Goal: Transaction & Acquisition: Purchase product/service

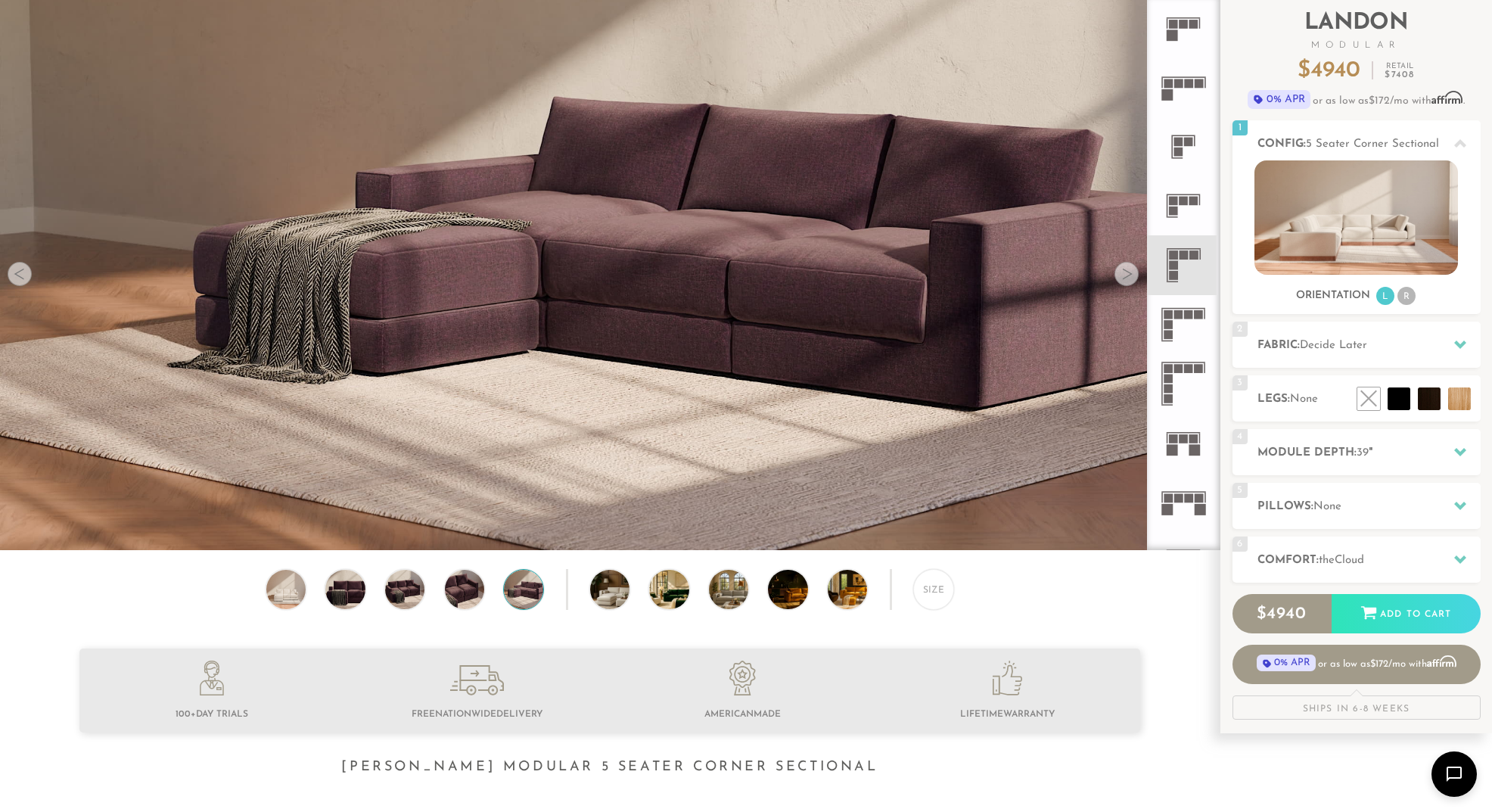
scroll to position [93, 0]
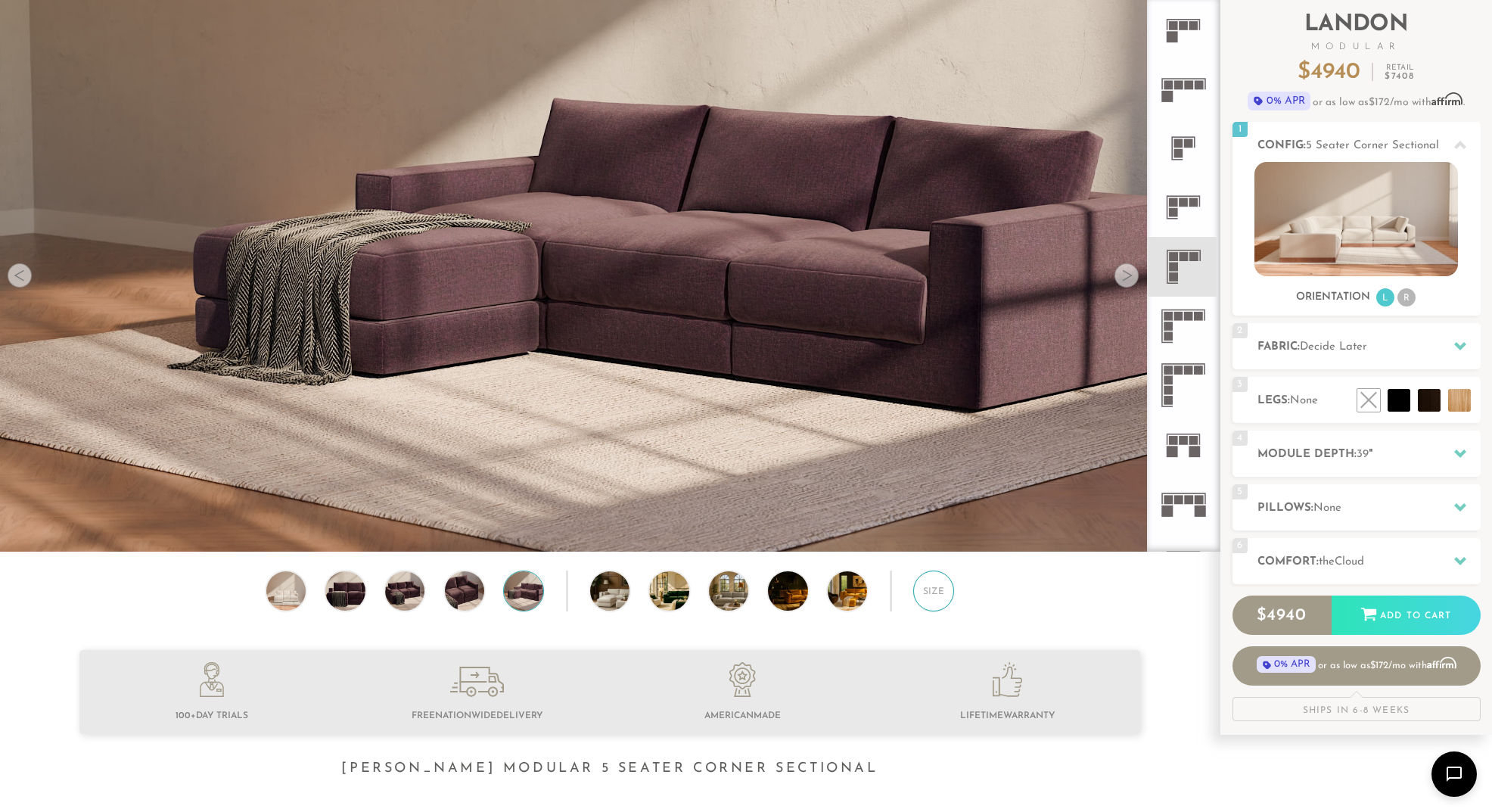
click at [927, 593] on div "Size" at bounding box center [934, 591] width 41 height 41
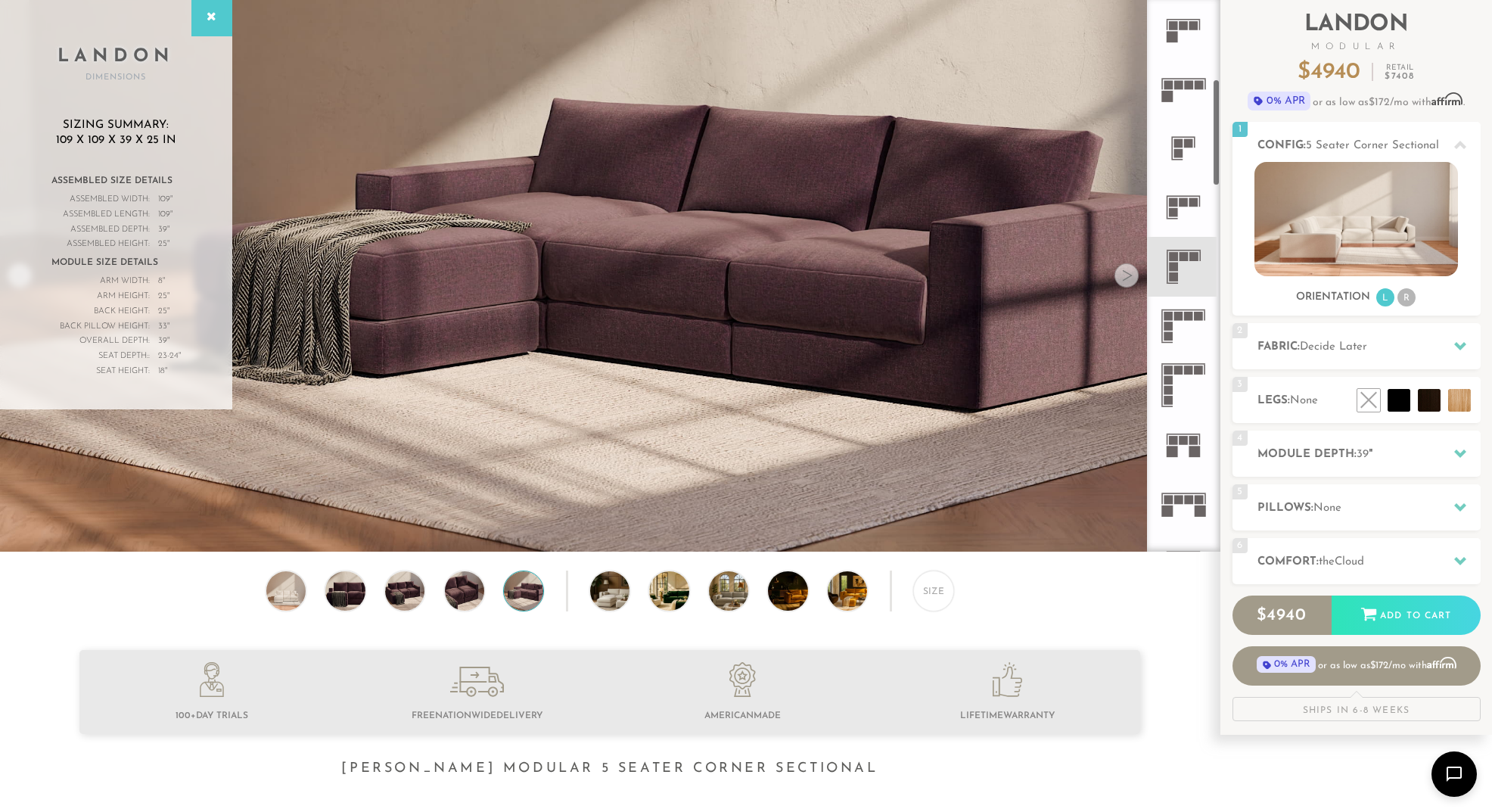
click at [1168, 185] on icon at bounding box center [1183, 207] width 59 height 59
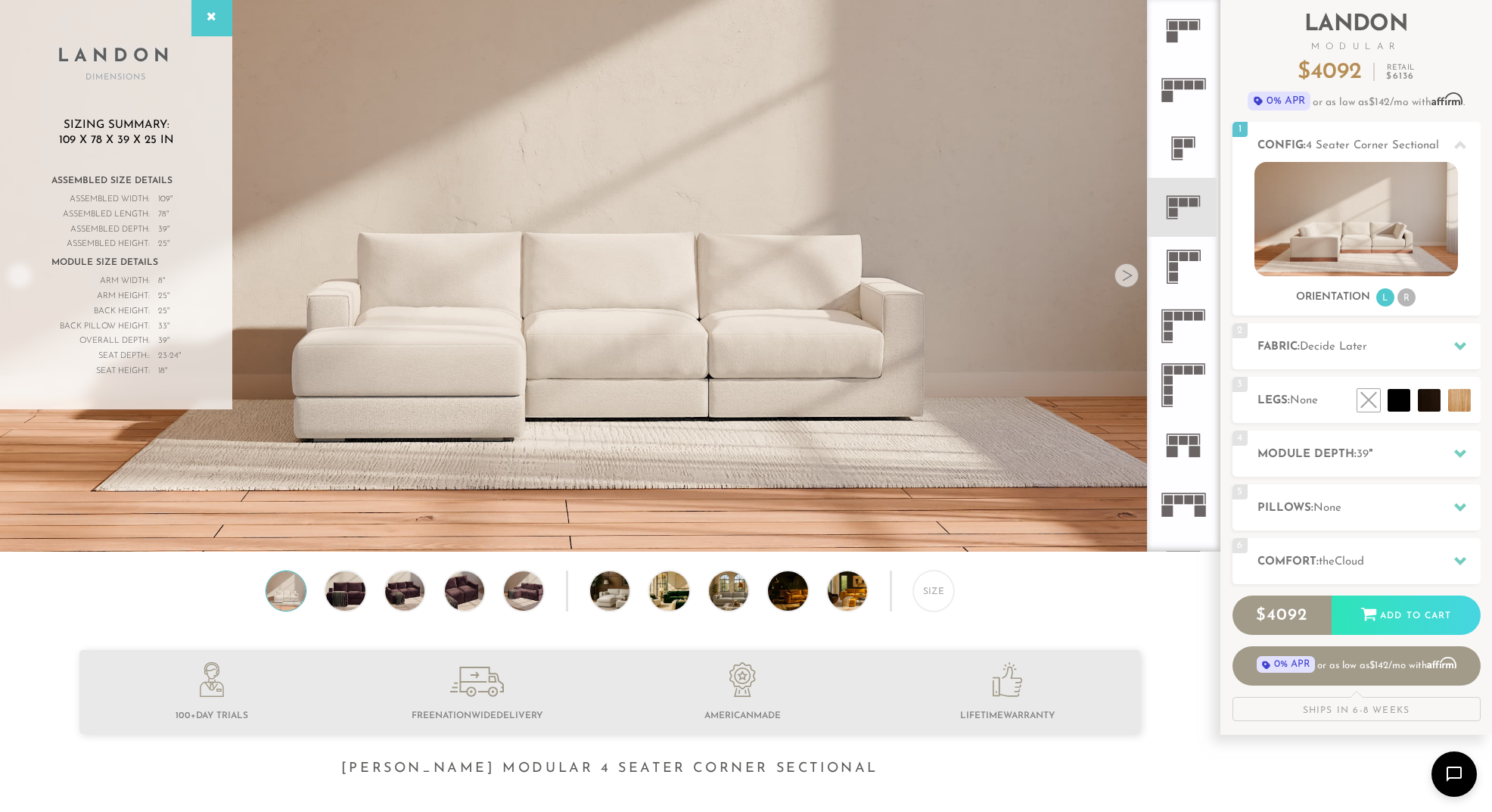
click at [1173, 257] on rect at bounding box center [1173, 256] width 9 height 9
click at [1184, 223] on icon at bounding box center [1183, 207] width 59 height 59
click at [1181, 257] on rect at bounding box center [1184, 256] width 9 height 9
click at [1443, 359] on div "2 Fabric: Decide Later" at bounding box center [1357, 346] width 248 height 46
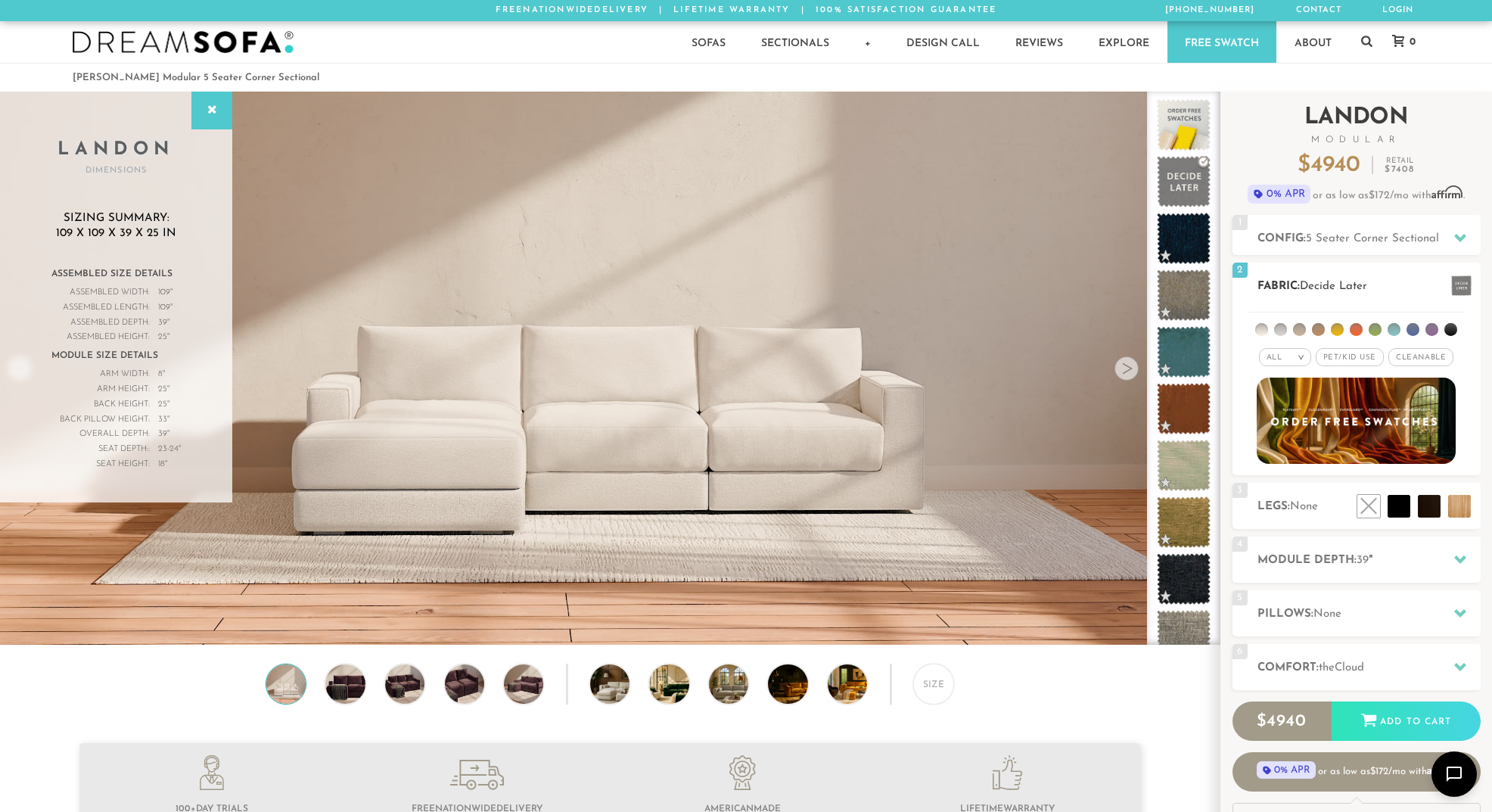
click at [1292, 352] on div "All >" at bounding box center [1285, 357] width 52 height 19
click at [1292, 381] on li "All" at bounding box center [1285, 377] width 52 height 21
click at [1372, 357] on span "Pet/Kid Use x" at bounding box center [1350, 357] width 68 height 19
click at [1411, 356] on span "Cleanable x" at bounding box center [1426, 357] width 65 height 19
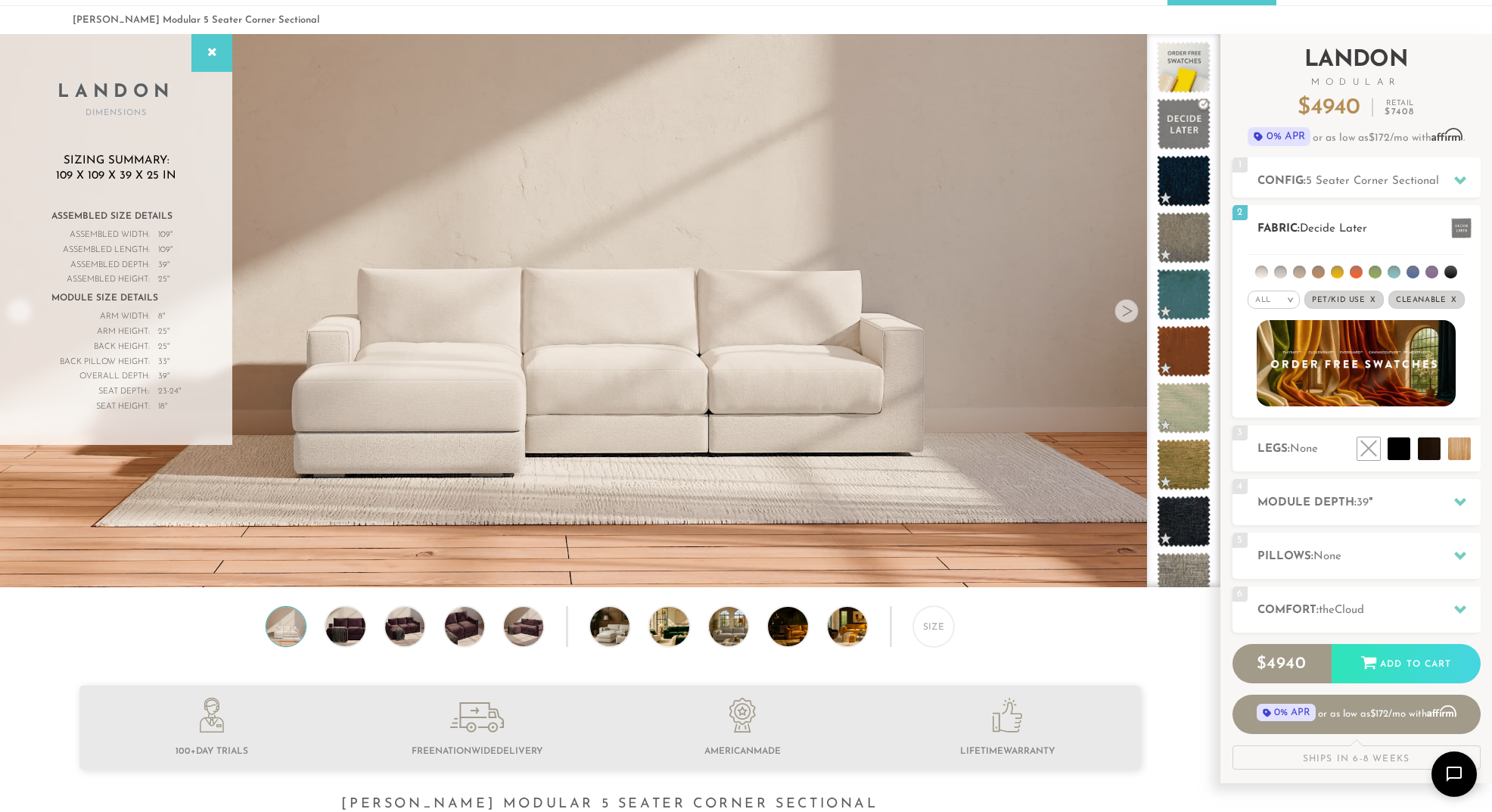
scroll to position [72, 0]
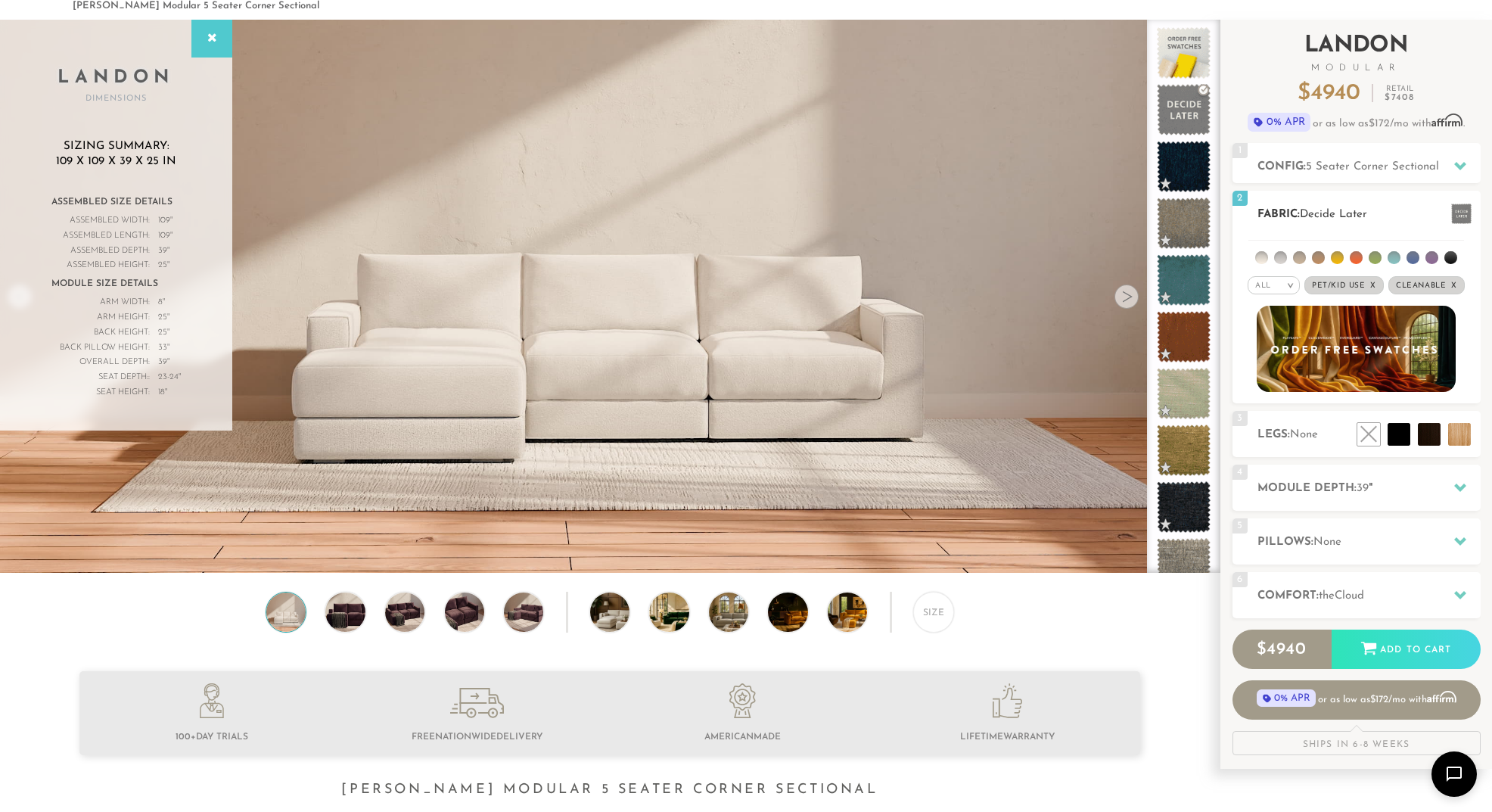
click at [1320, 260] on li at bounding box center [1319, 258] width 13 height 13
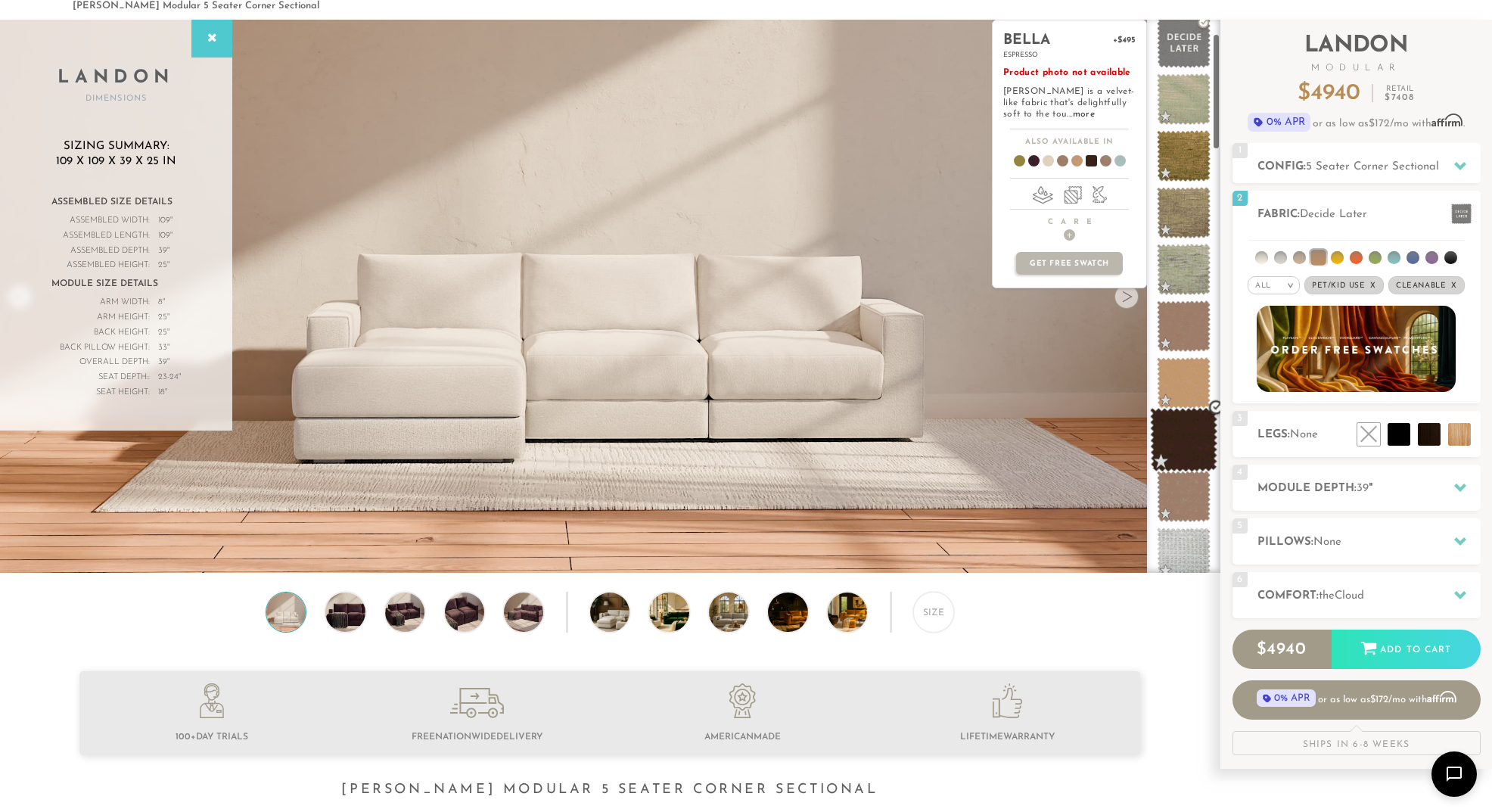
scroll to position [0, 0]
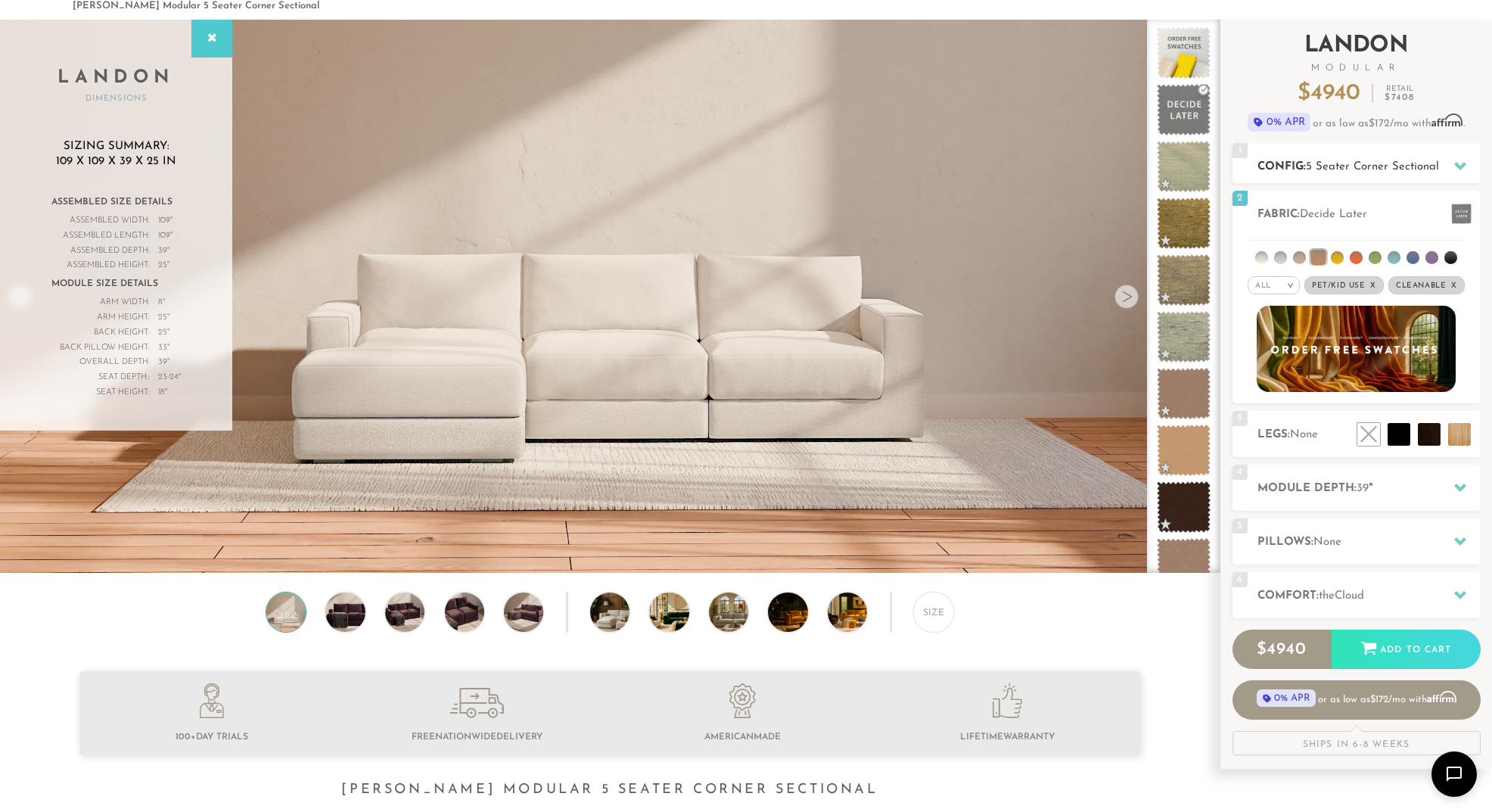
click at [1333, 168] on span "5 Seater Corner Sectional" at bounding box center [1372, 167] width 133 height 11
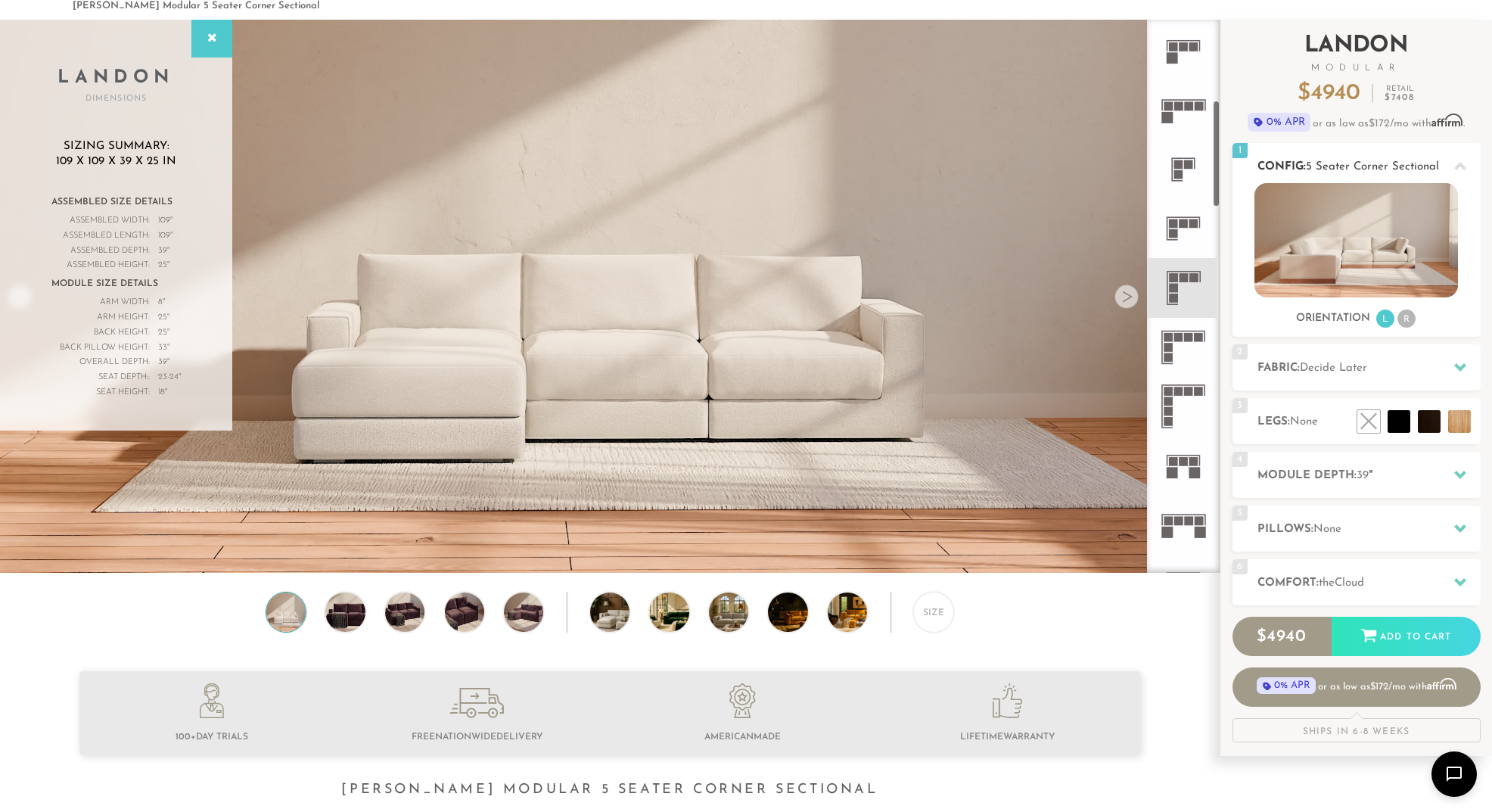
click at [1402, 319] on li "R" at bounding box center [1407, 319] width 19 height 19
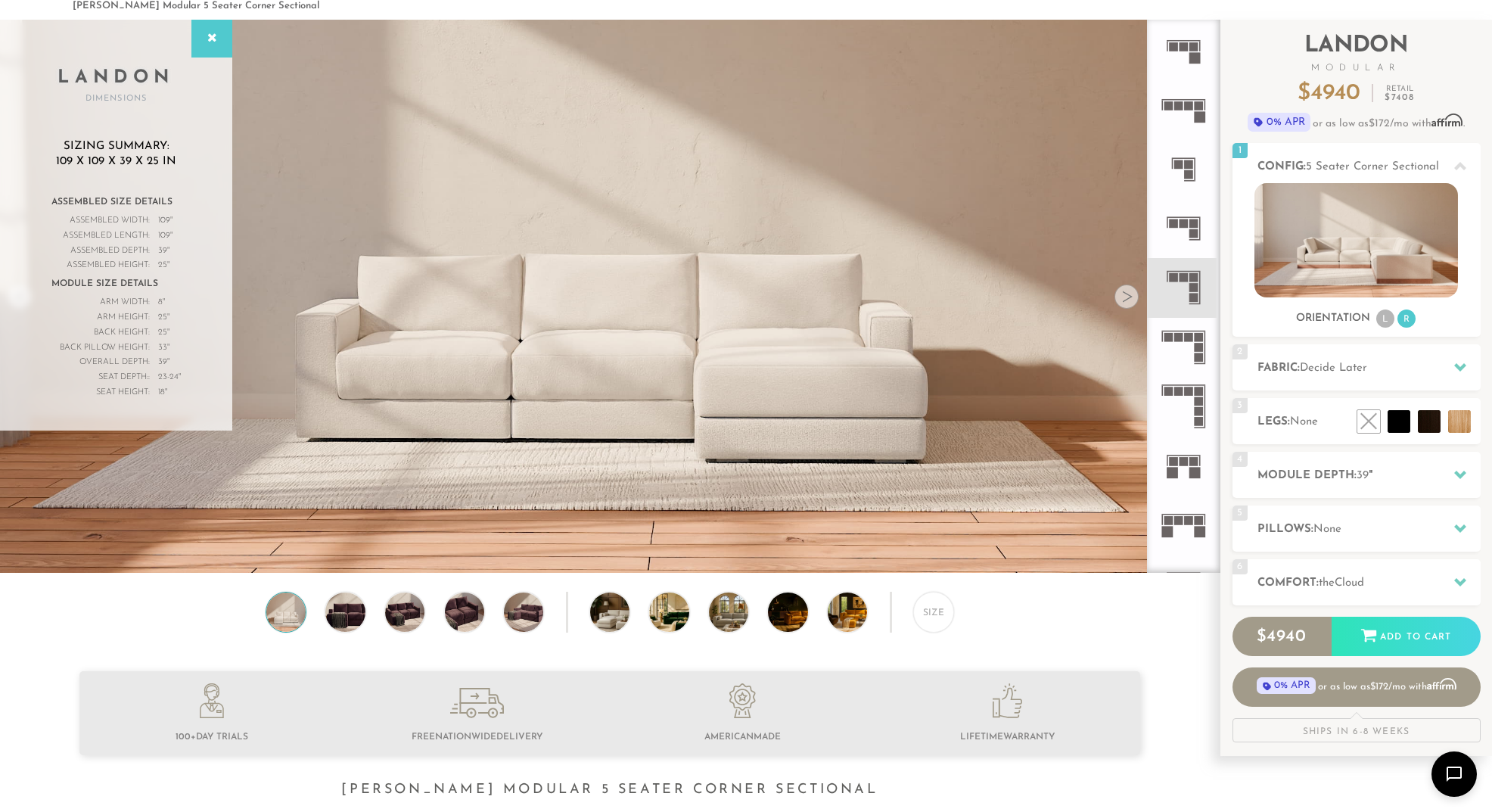
click at [1193, 286] on rect at bounding box center [1193, 288] width 9 height 9
click at [1350, 362] on span "Decide Later" at bounding box center [1333, 368] width 68 height 11
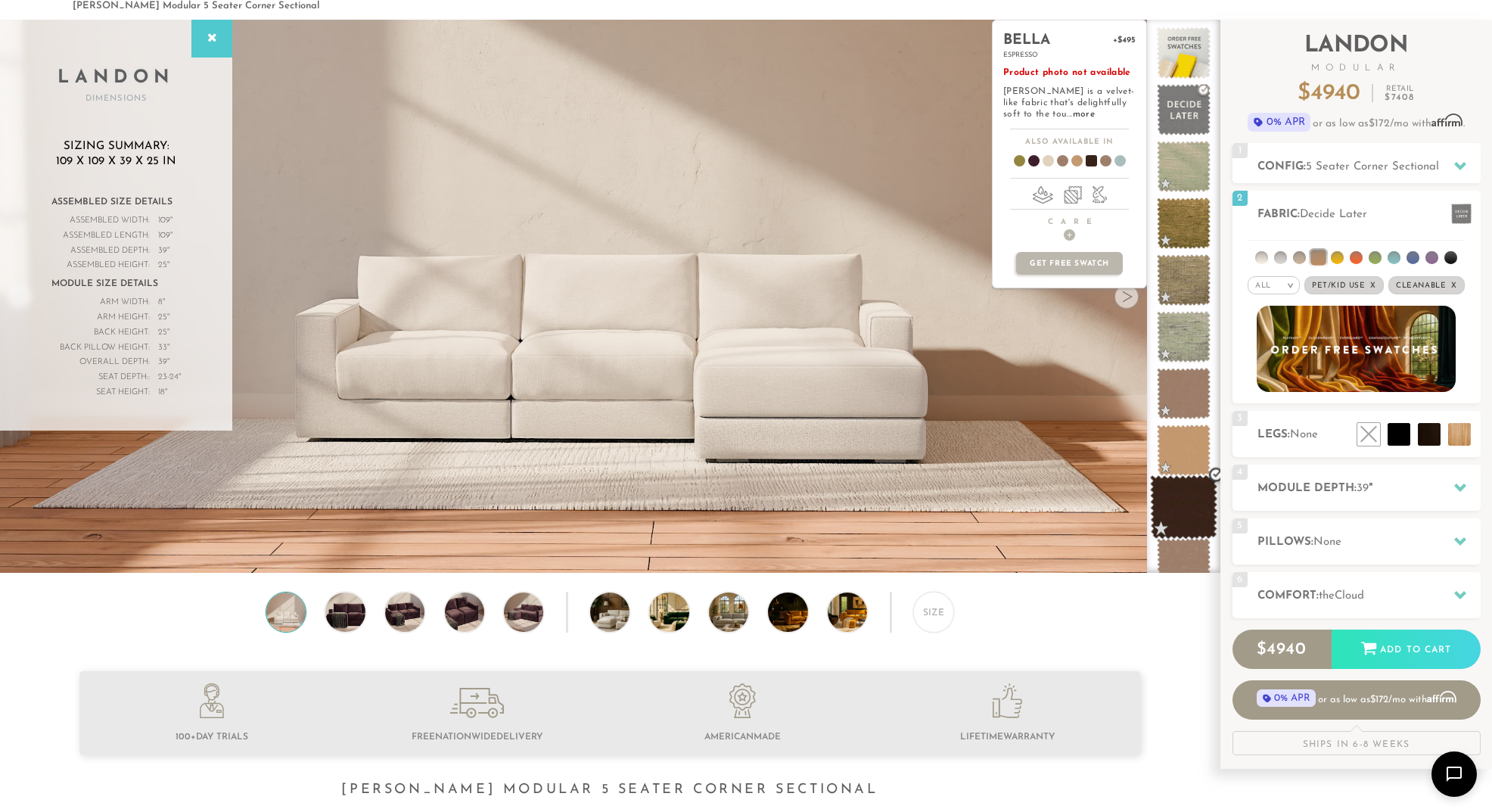
click at [1185, 516] on span at bounding box center [1184, 508] width 68 height 64
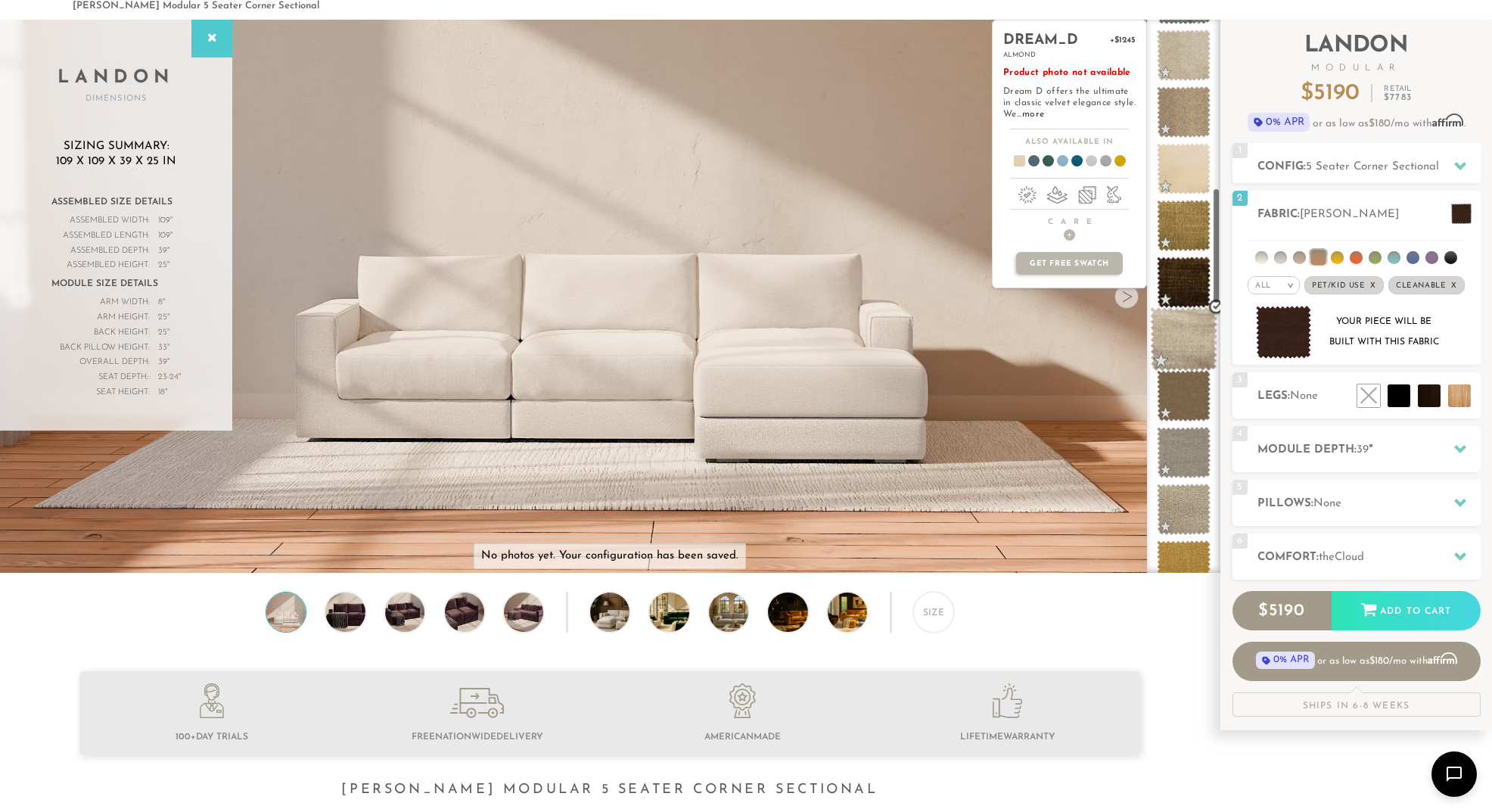
scroll to position [982, 0]
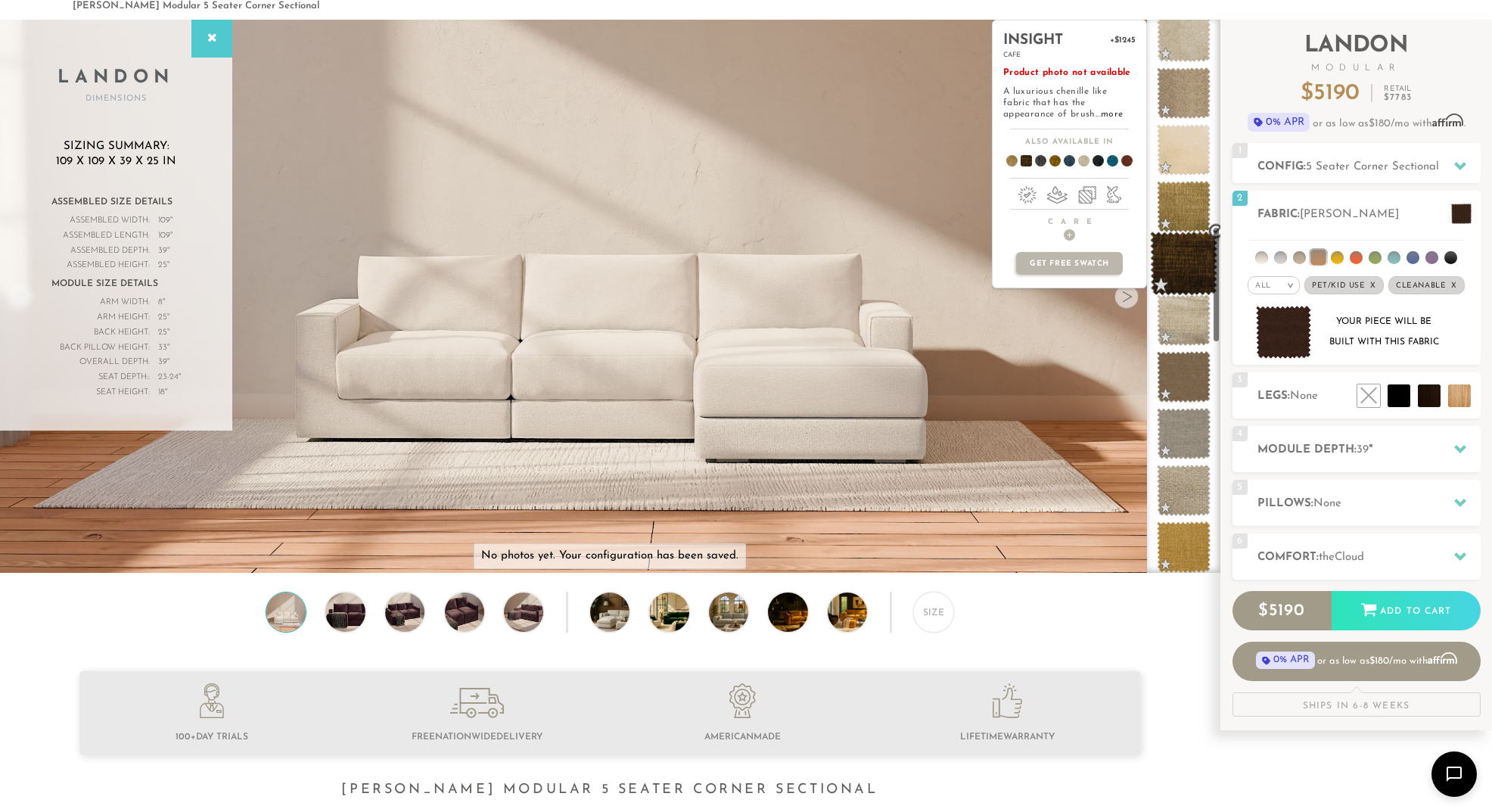
click at [1197, 258] on span at bounding box center [1184, 264] width 68 height 64
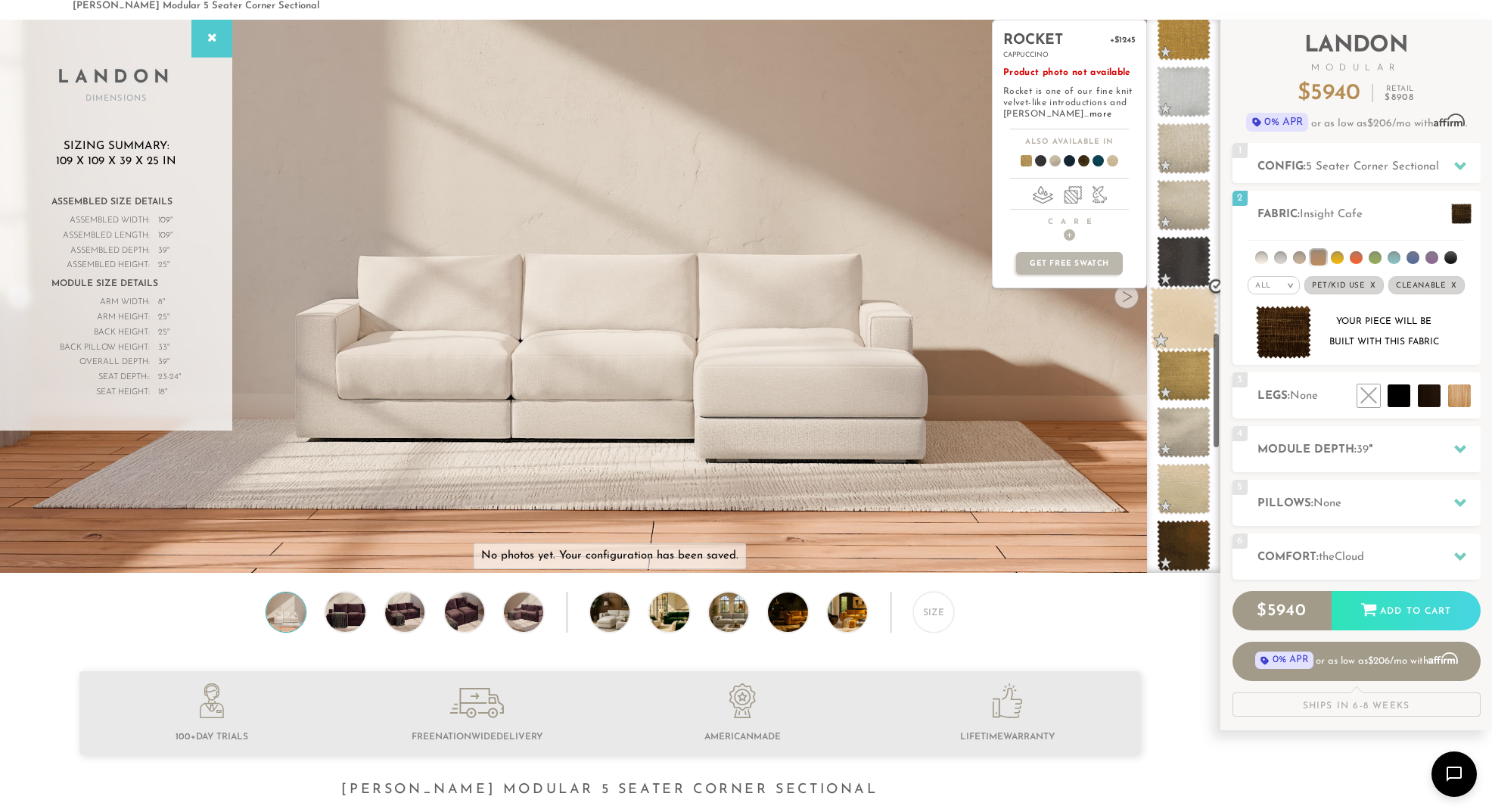
scroll to position [1494, 0]
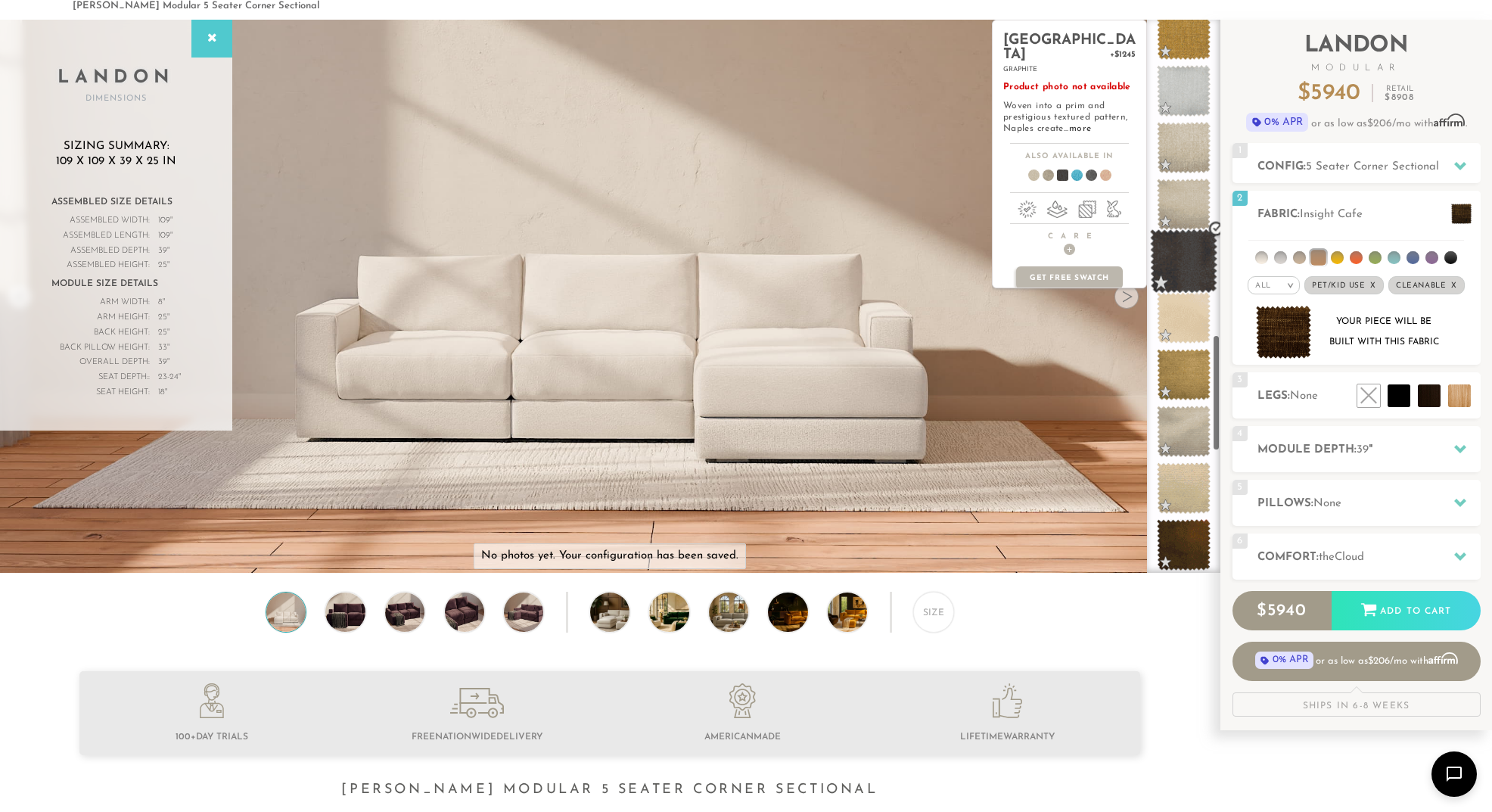
click at [1197, 272] on span at bounding box center [1184, 262] width 68 height 64
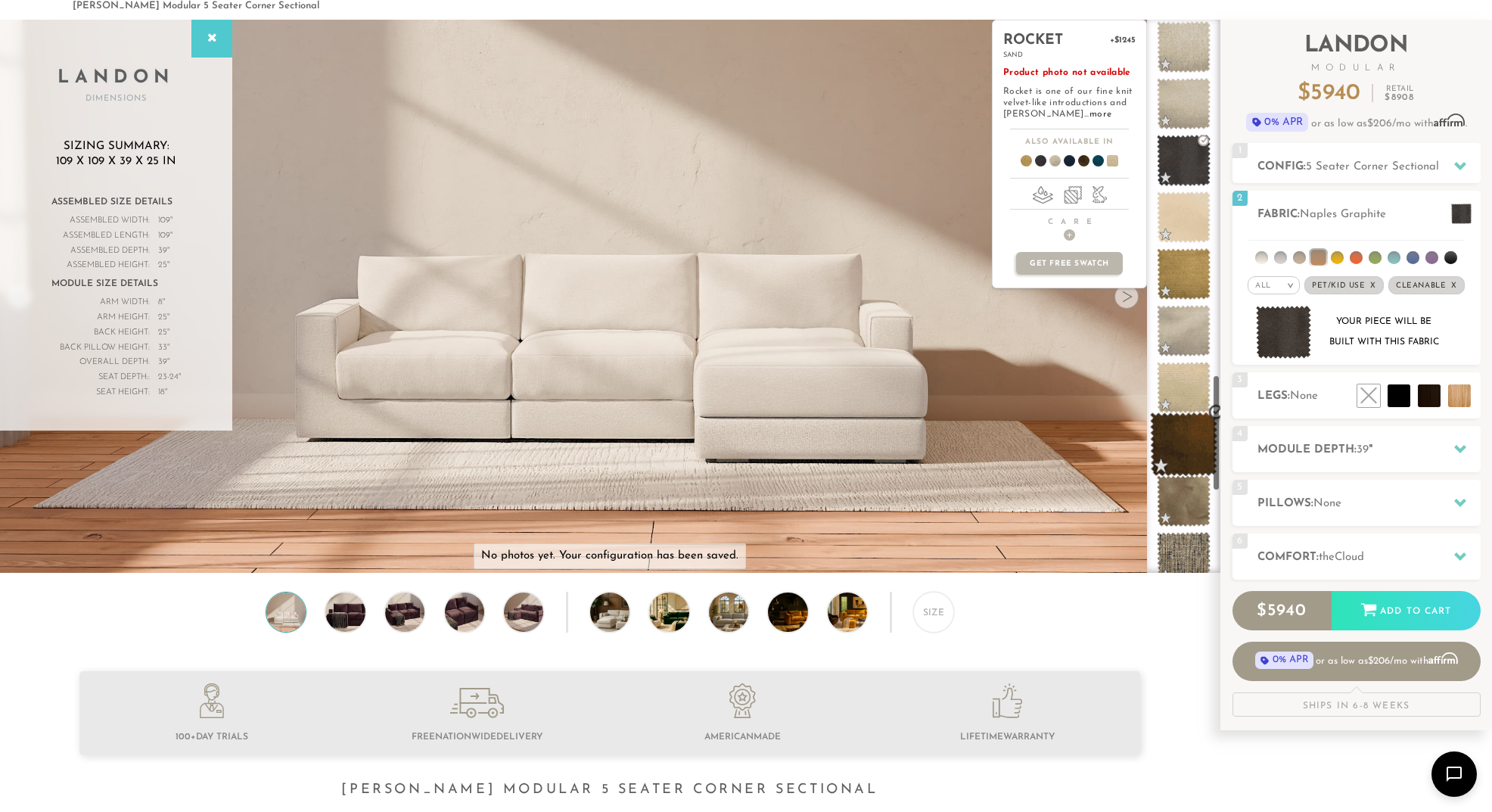
scroll to position [1762, 0]
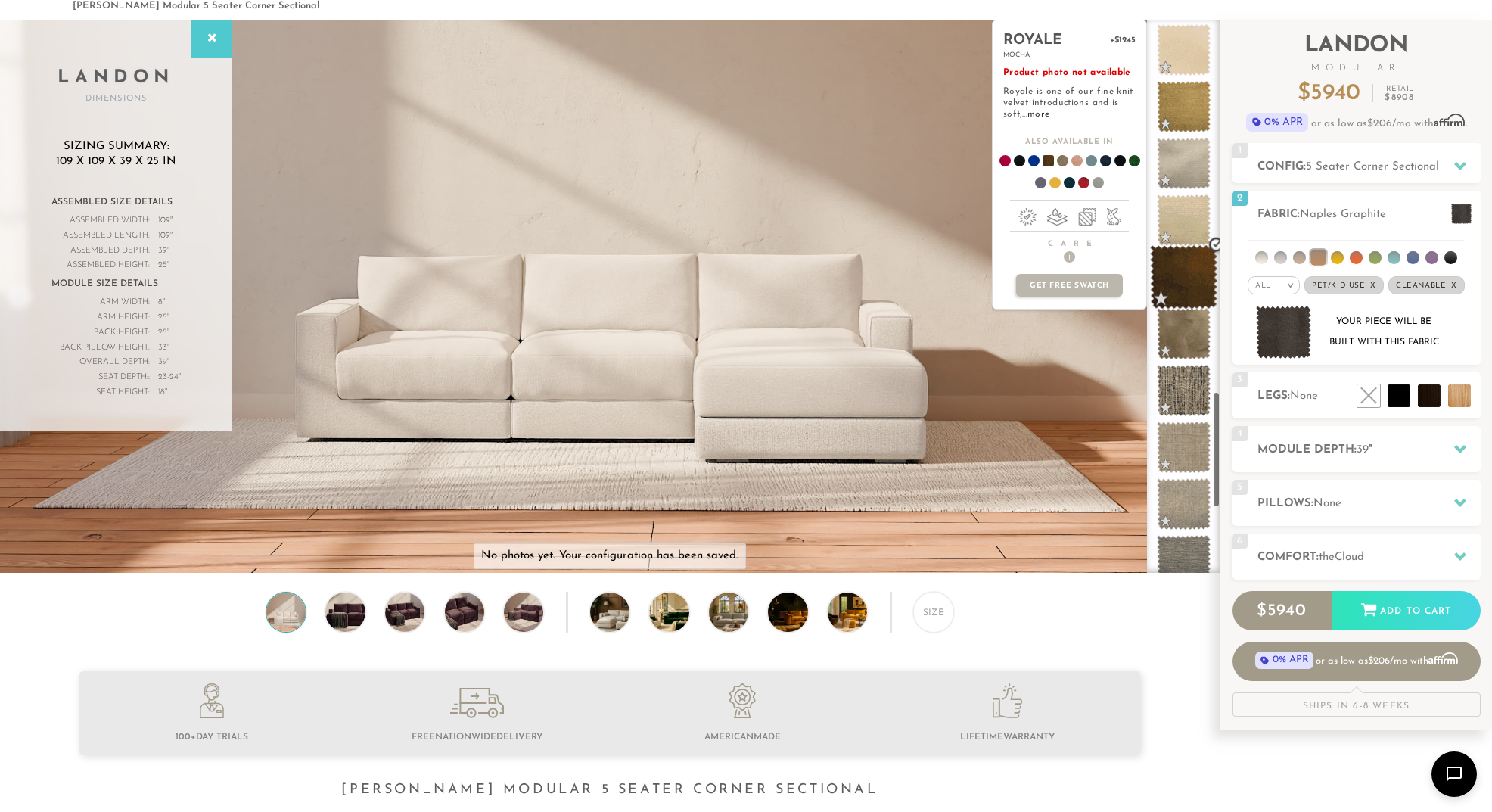
click at [1197, 280] on span at bounding box center [1184, 278] width 68 height 64
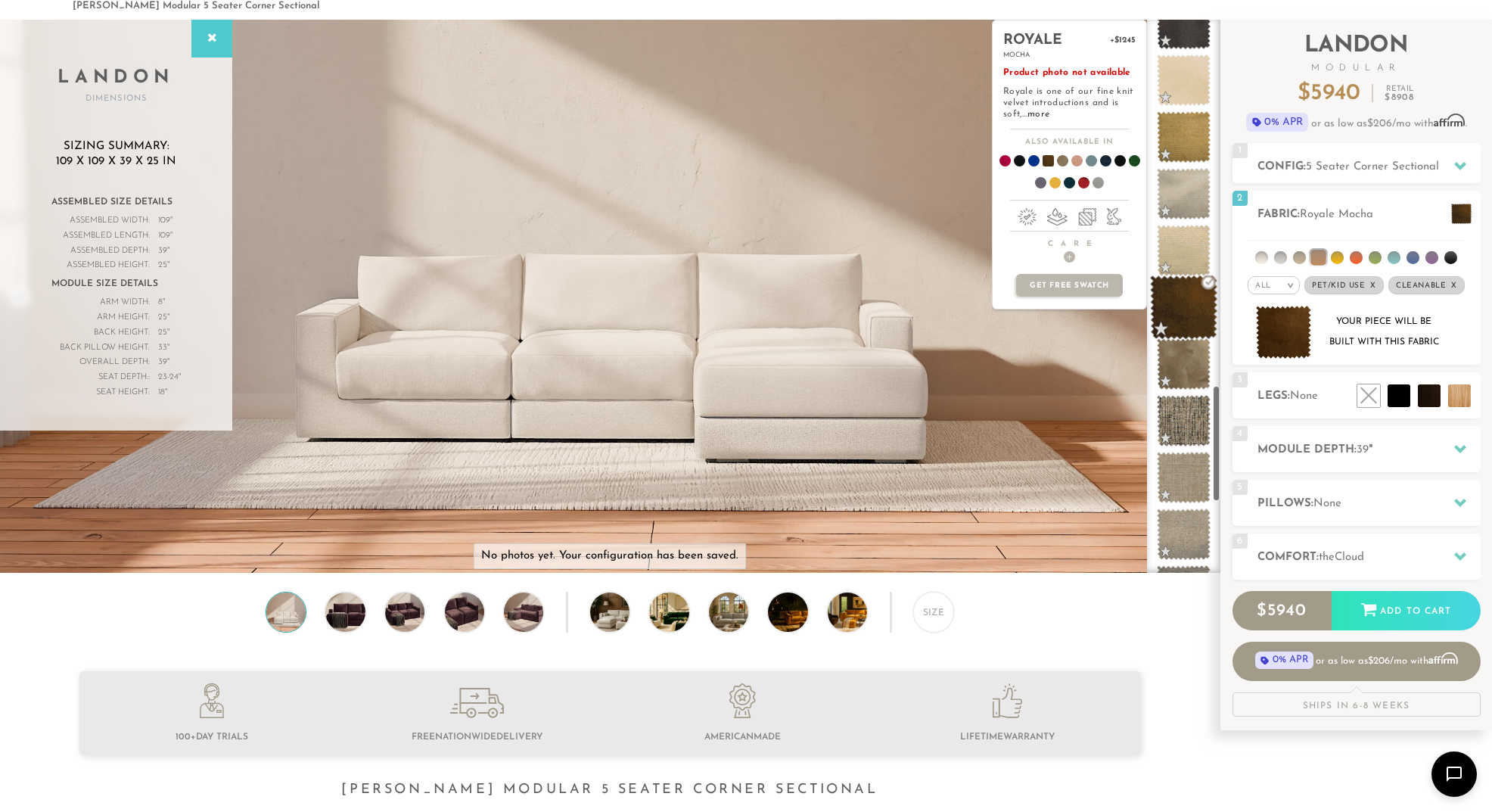
scroll to position [1729, 0]
click at [1182, 314] on span at bounding box center [1184, 311] width 68 height 64
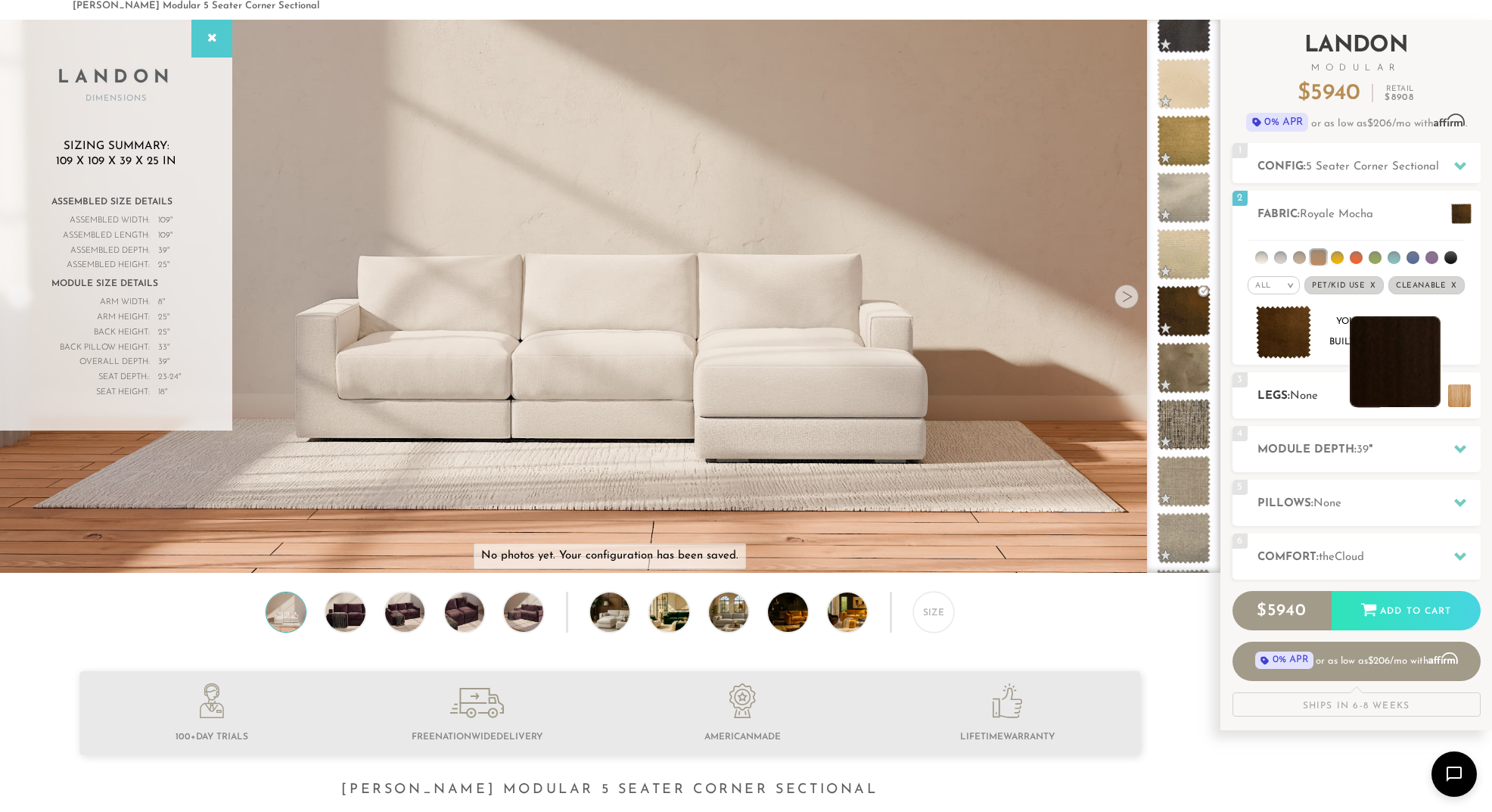
click at [1432, 399] on li at bounding box center [1395, 361] width 91 height 91
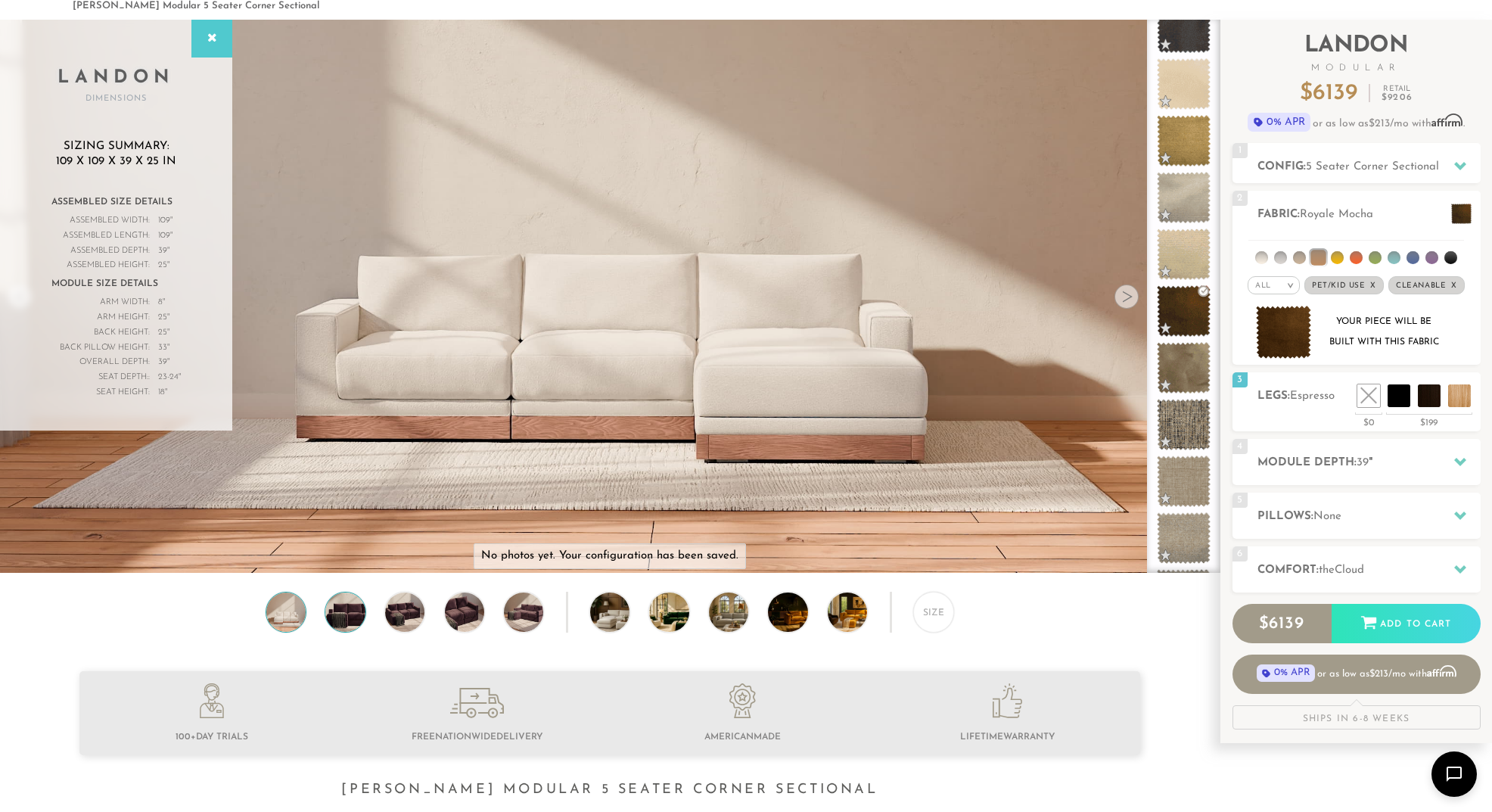
click at [355, 623] on img at bounding box center [345, 612] width 47 height 39
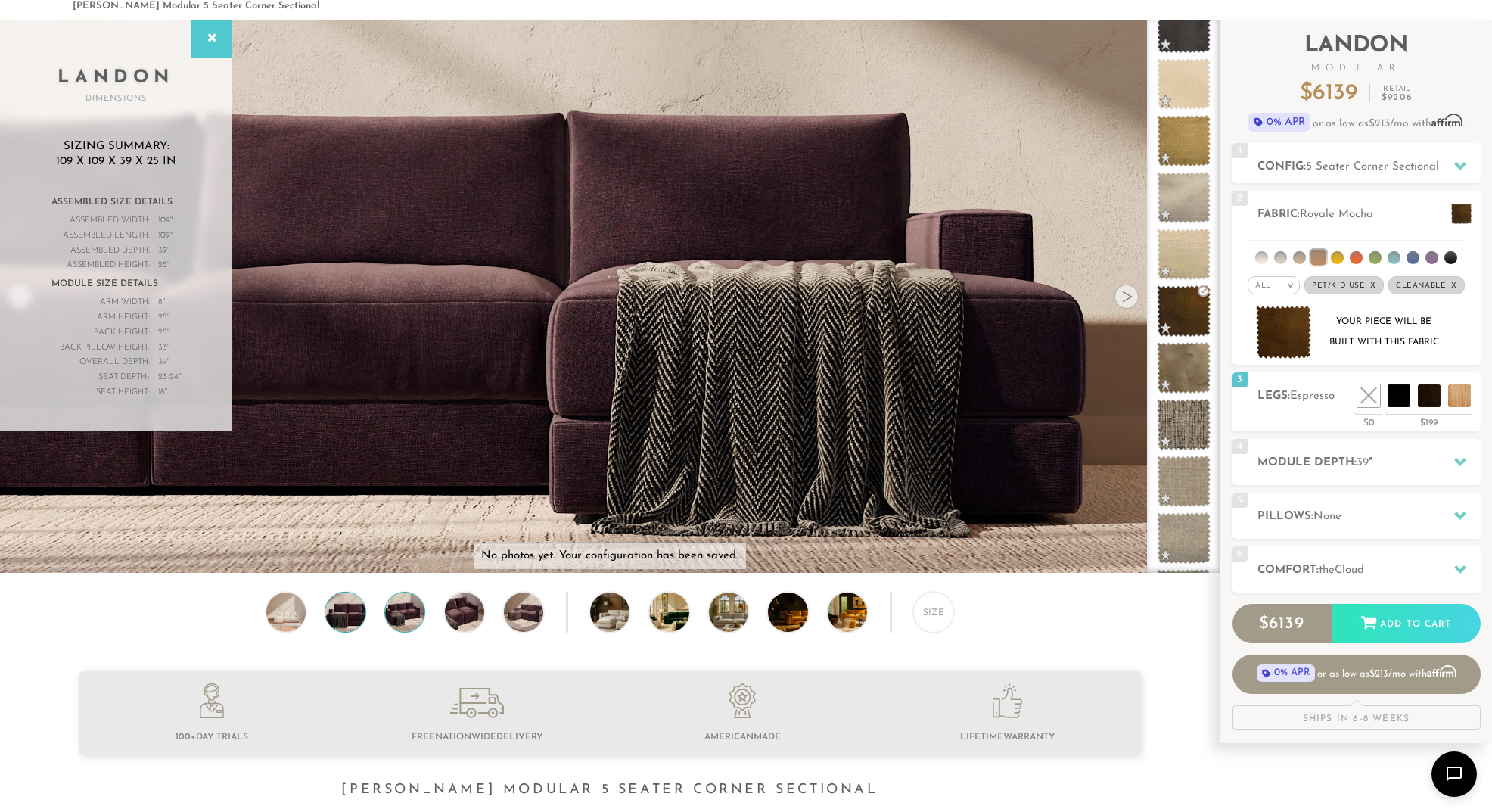
click at [417, 622] on img at bounding box center [405, 612] width 47 height 39
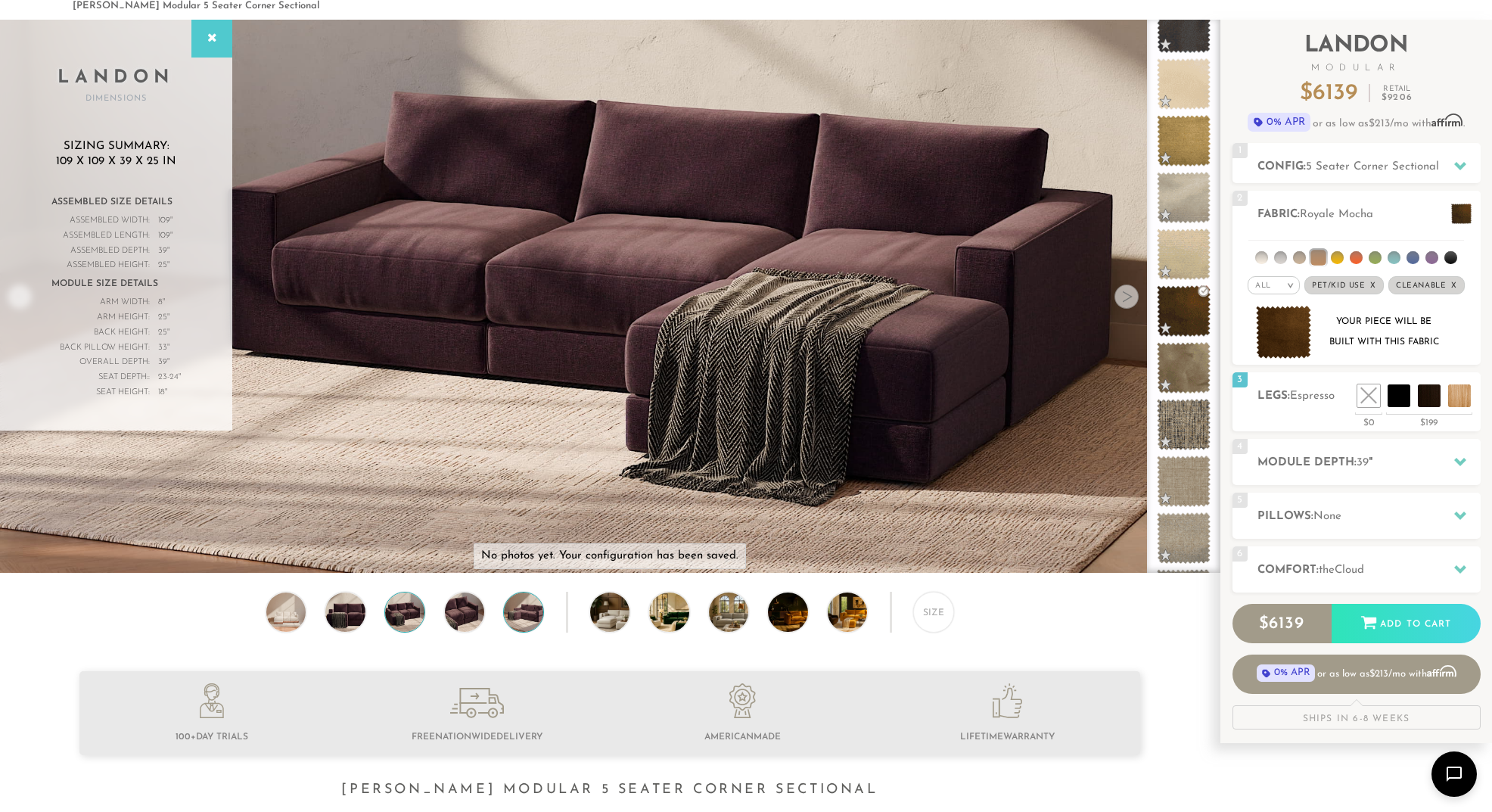
click at [534, 621] on img at bounding box center [524, 612] width 47 height 39
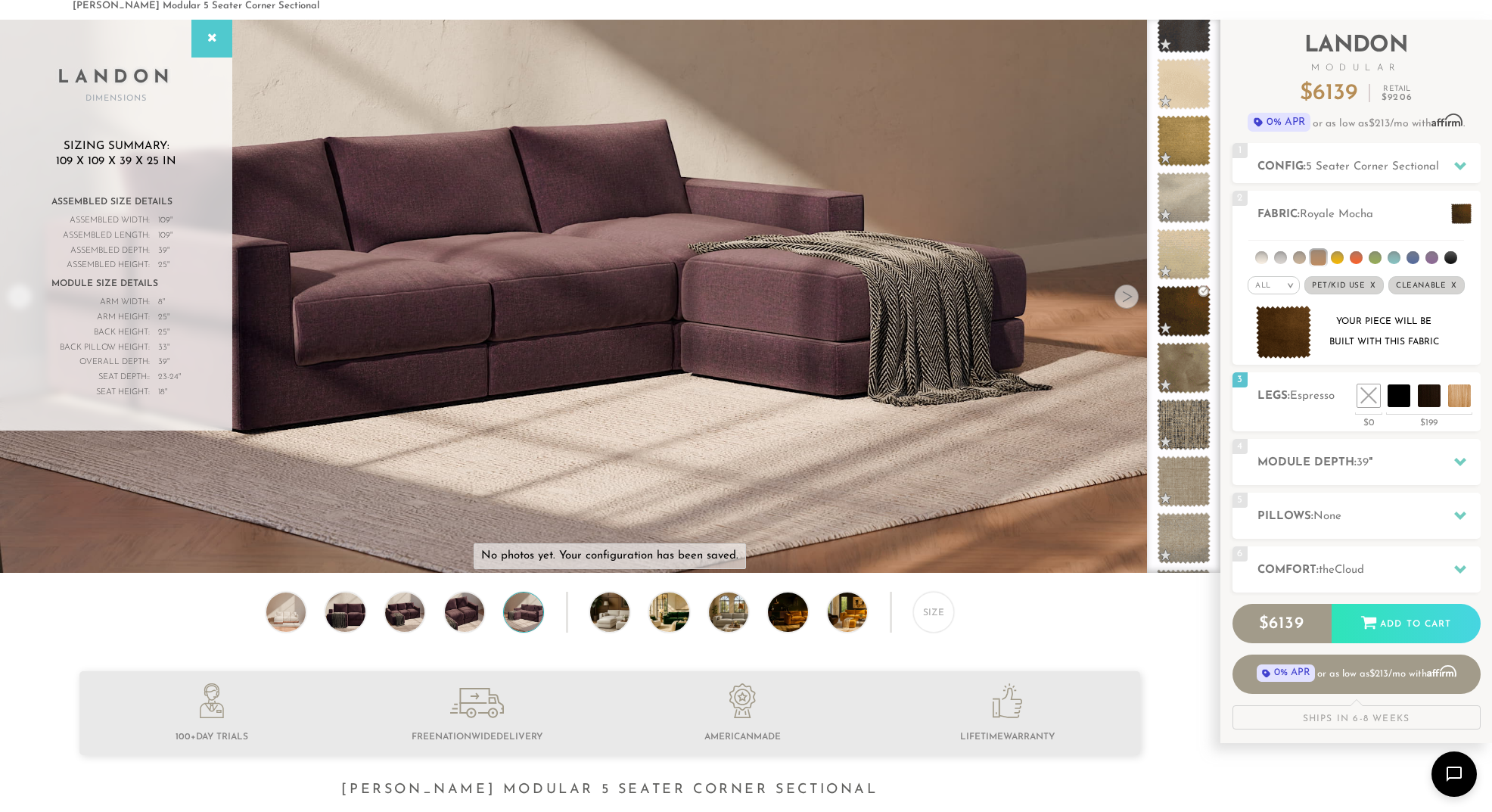
click at [630, 612] on div "Size" at bounding box center [610, 616] width 1220 height 48
click at [624, 613] on img at bounding box center [624, 612] width 70 height 39
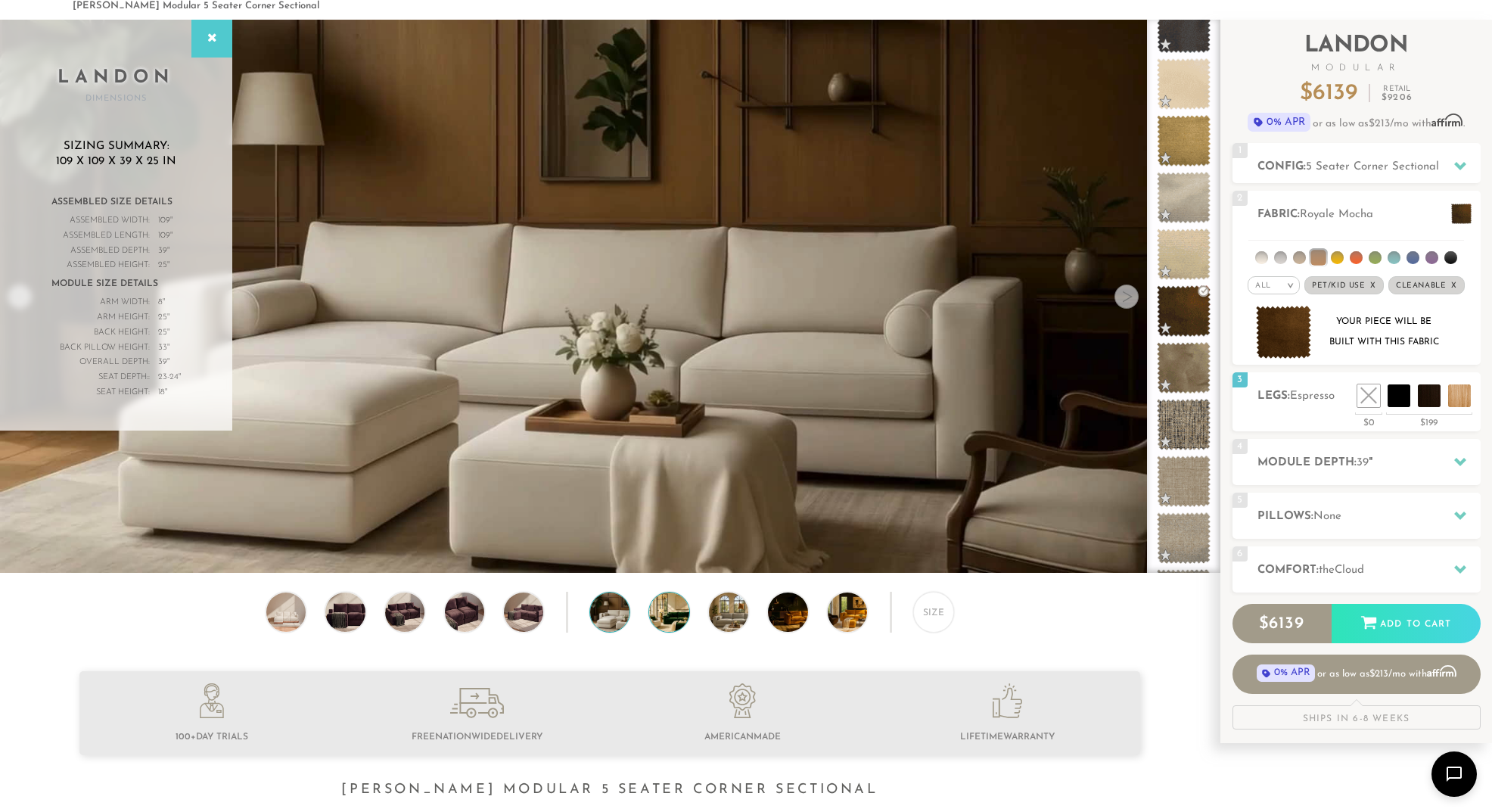
click at [670, 614] on img at bounding box center [684, 612] width 70 height 39
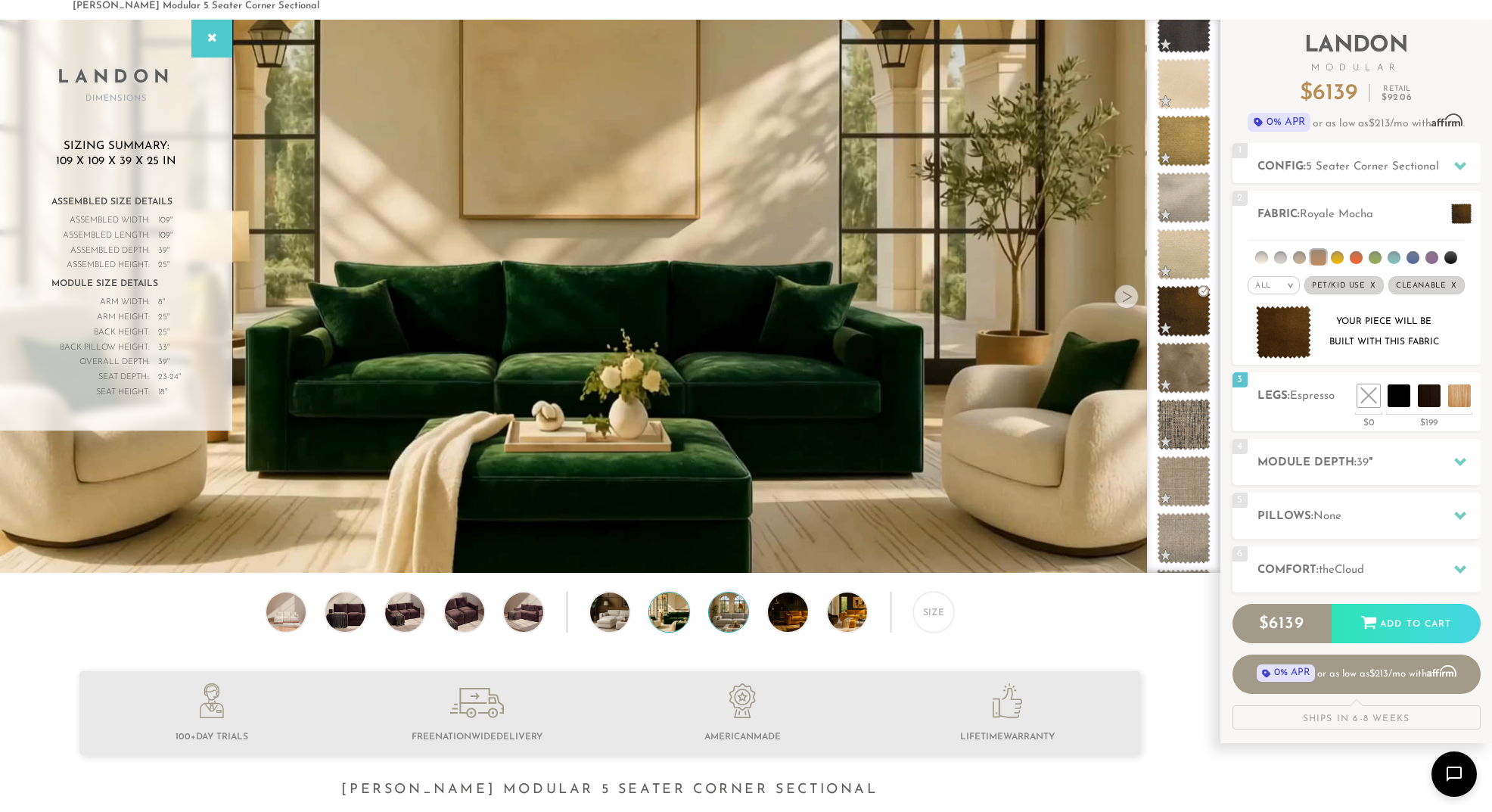
click at [738, 616] on img at bounding box center [744, 612] width 70 height 39
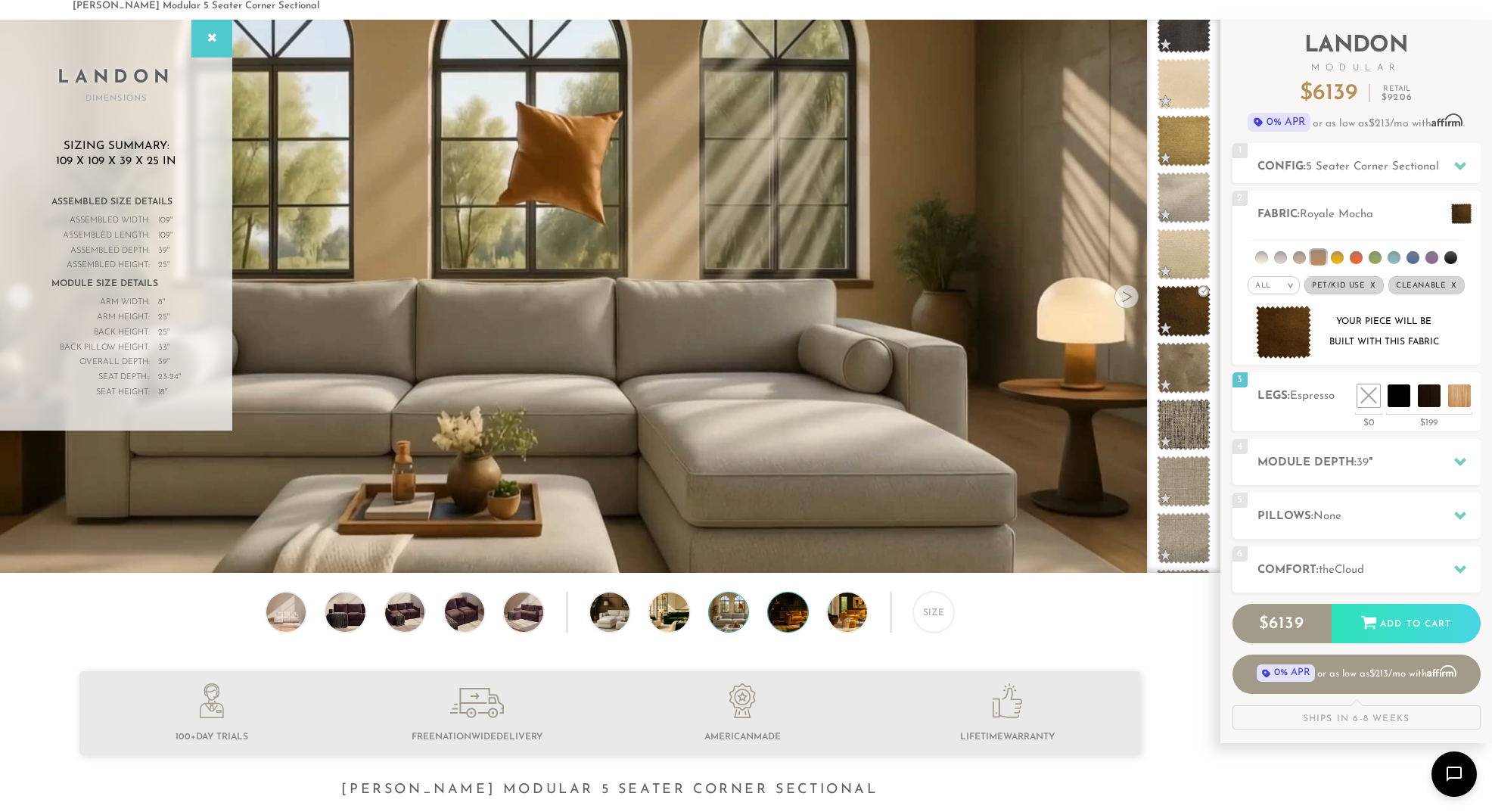
click at [793, 616] on img at bounding box center [802, 612] width 70 height 39
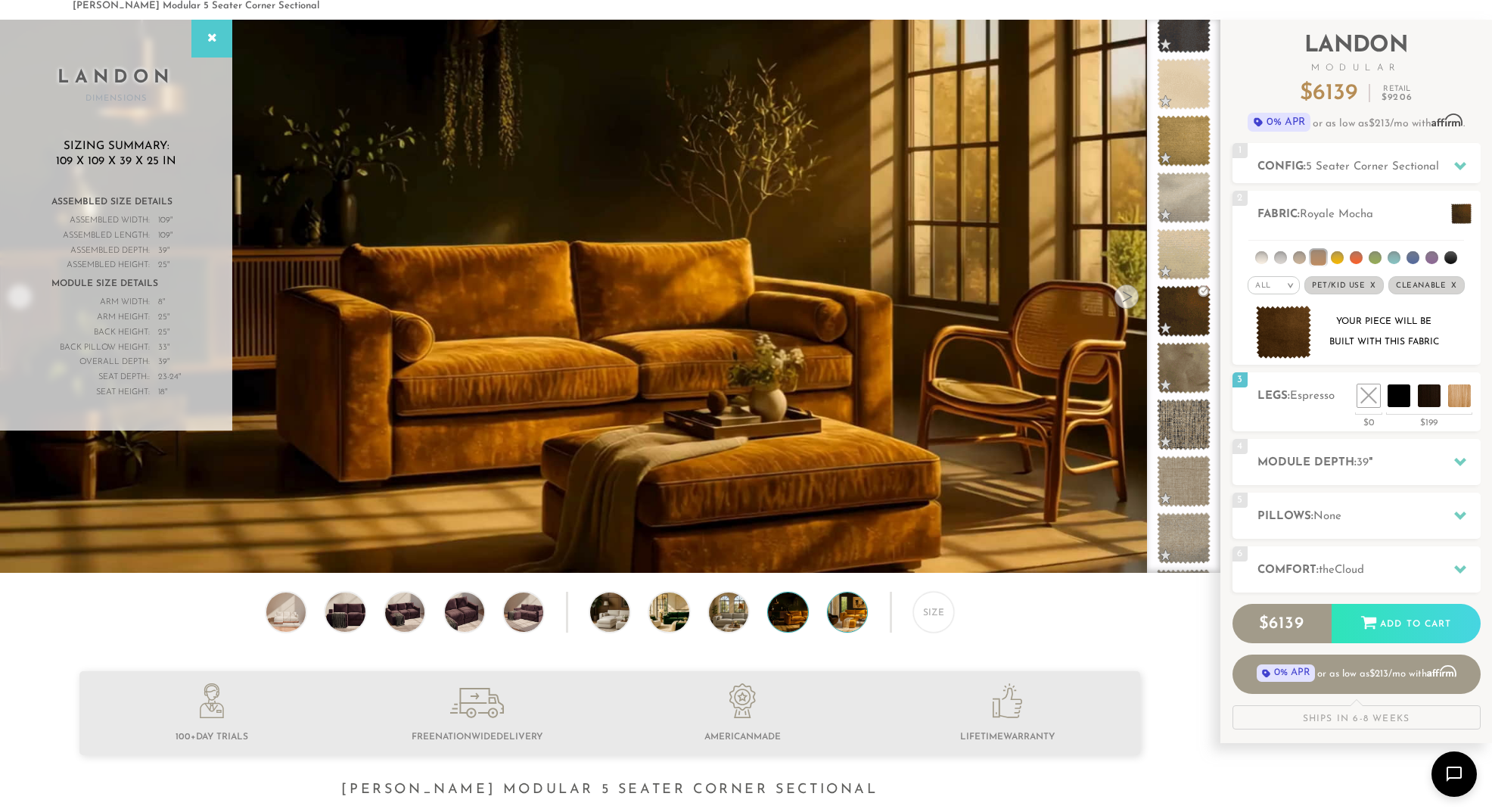
click at [835, 620] on img at bounding box center [863, 612] width 70 height 39
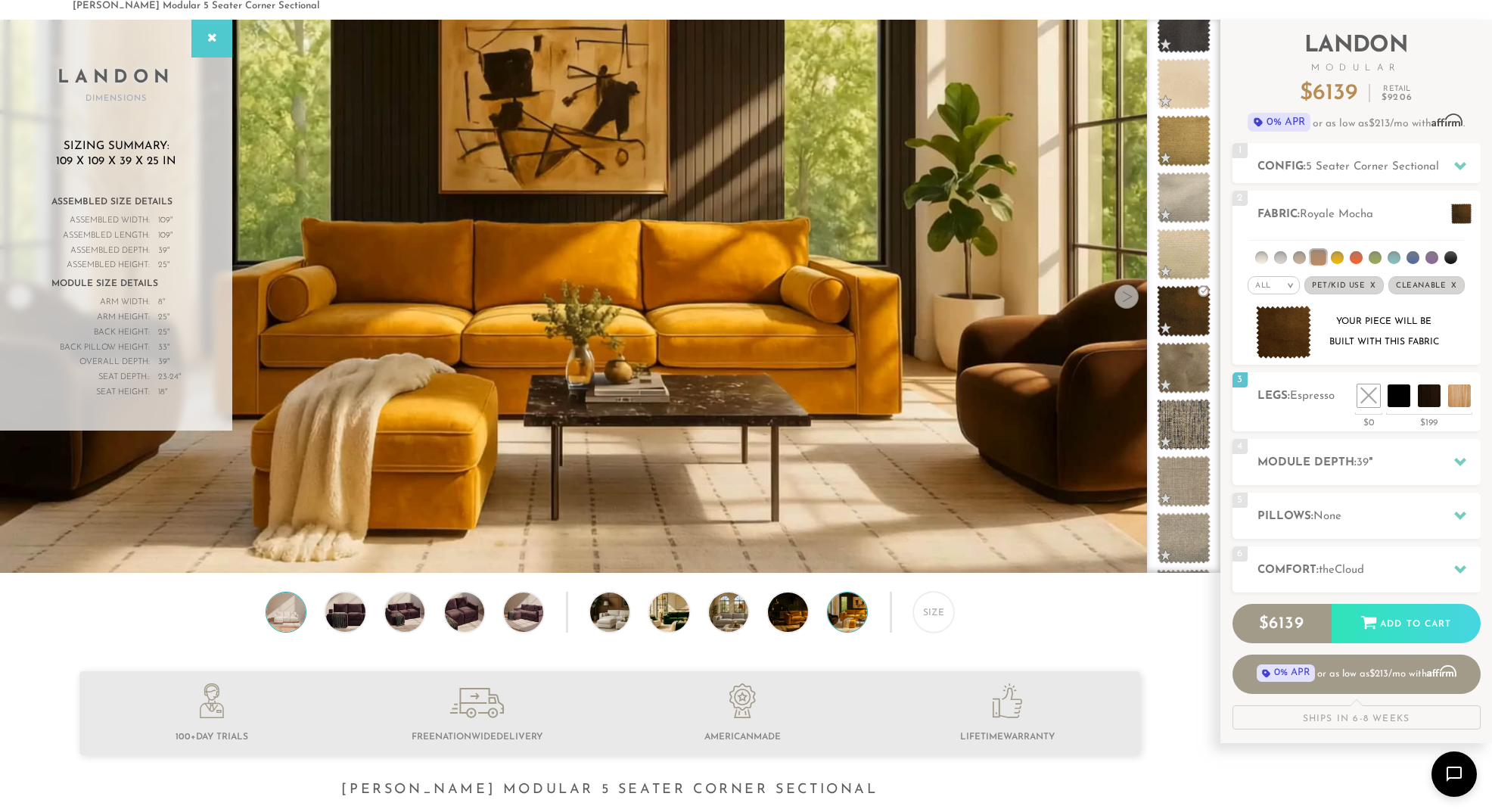
click at [295, 610] on img at bounding box center [286, 612] width 47 height 39
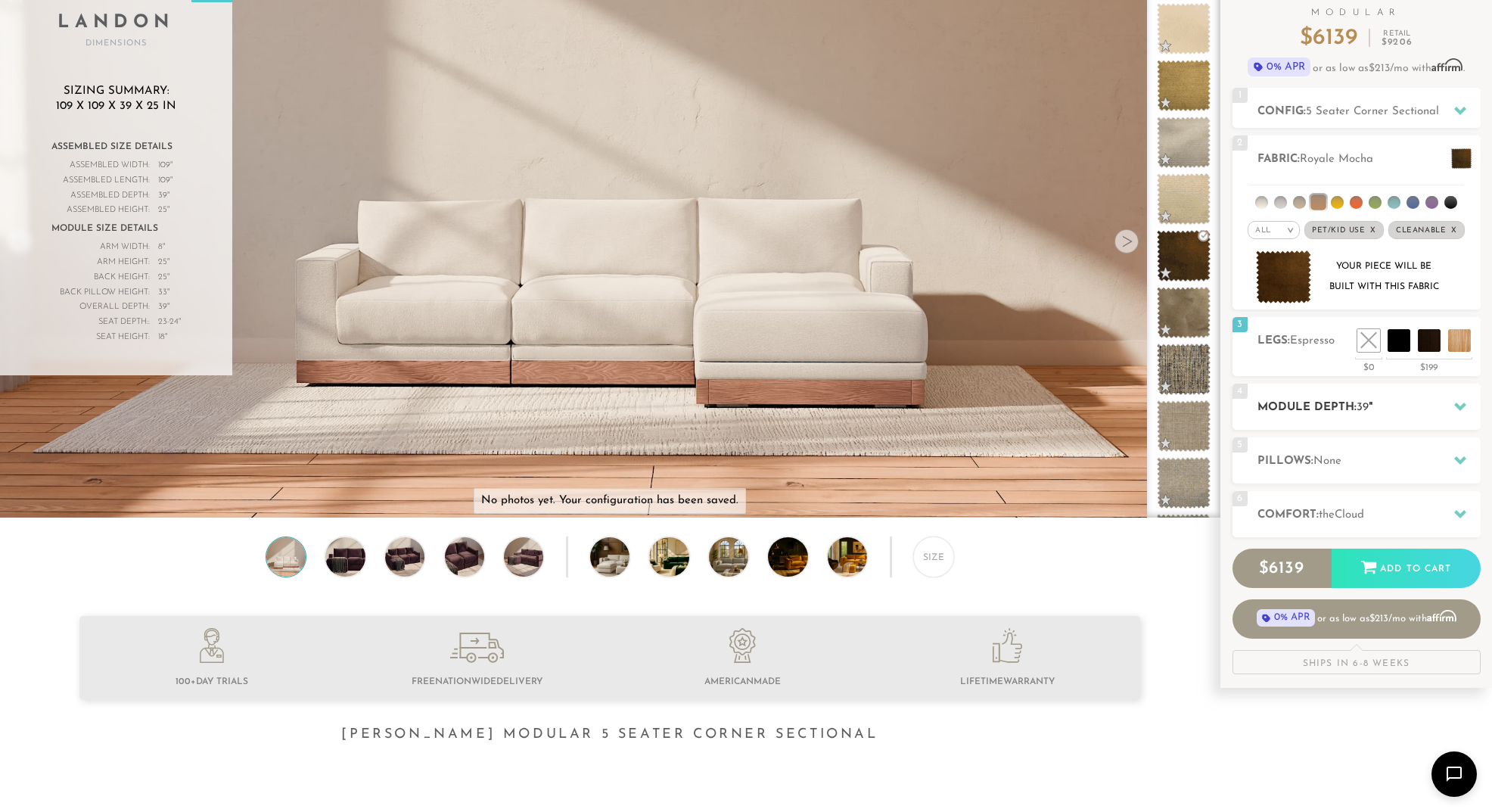
scroll to position [125, 0]
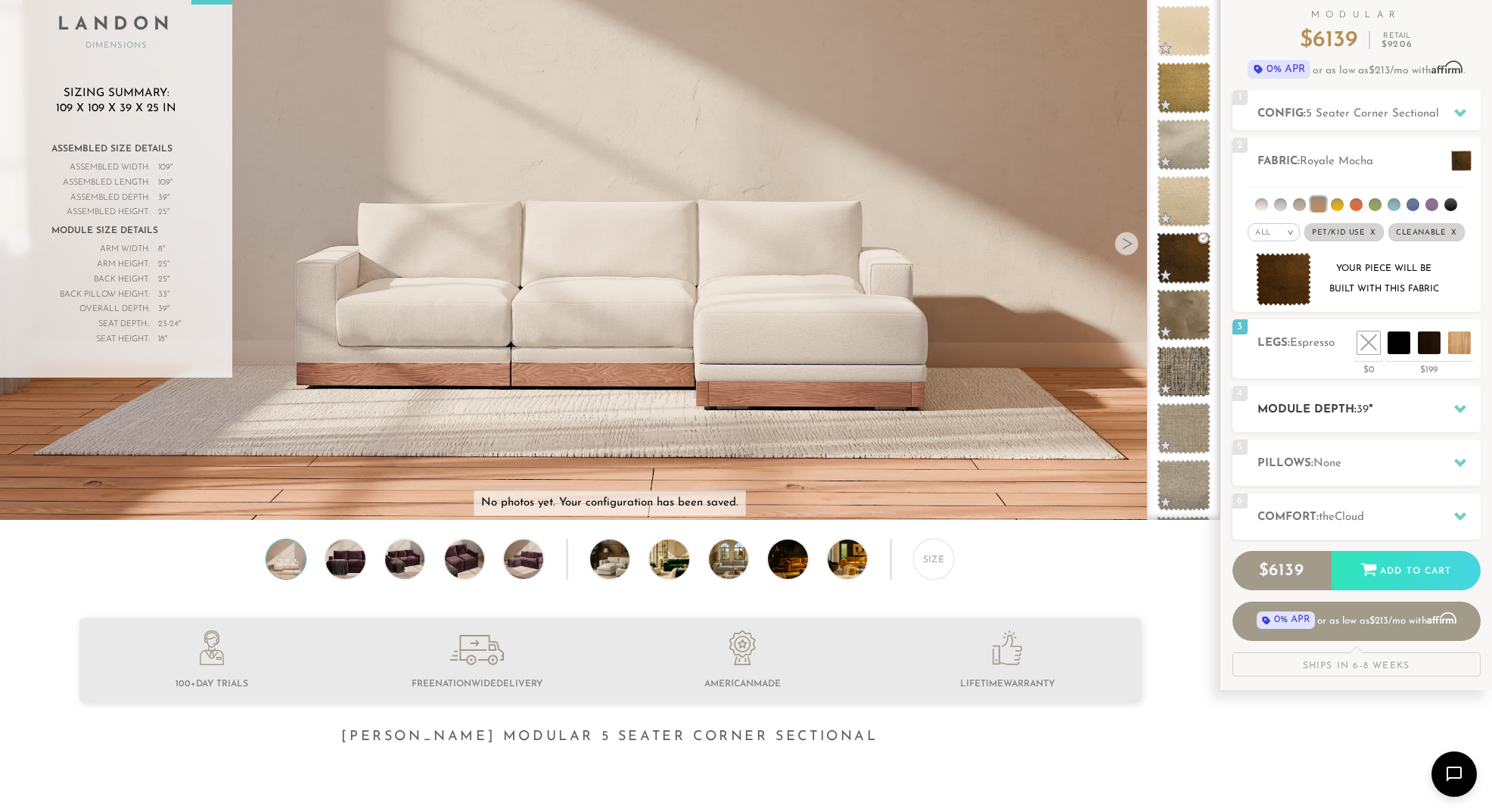
click at [1361, 416] on h2 "Module Depth: 39 "" at bounding box center [1369, 410] width 223 height 18
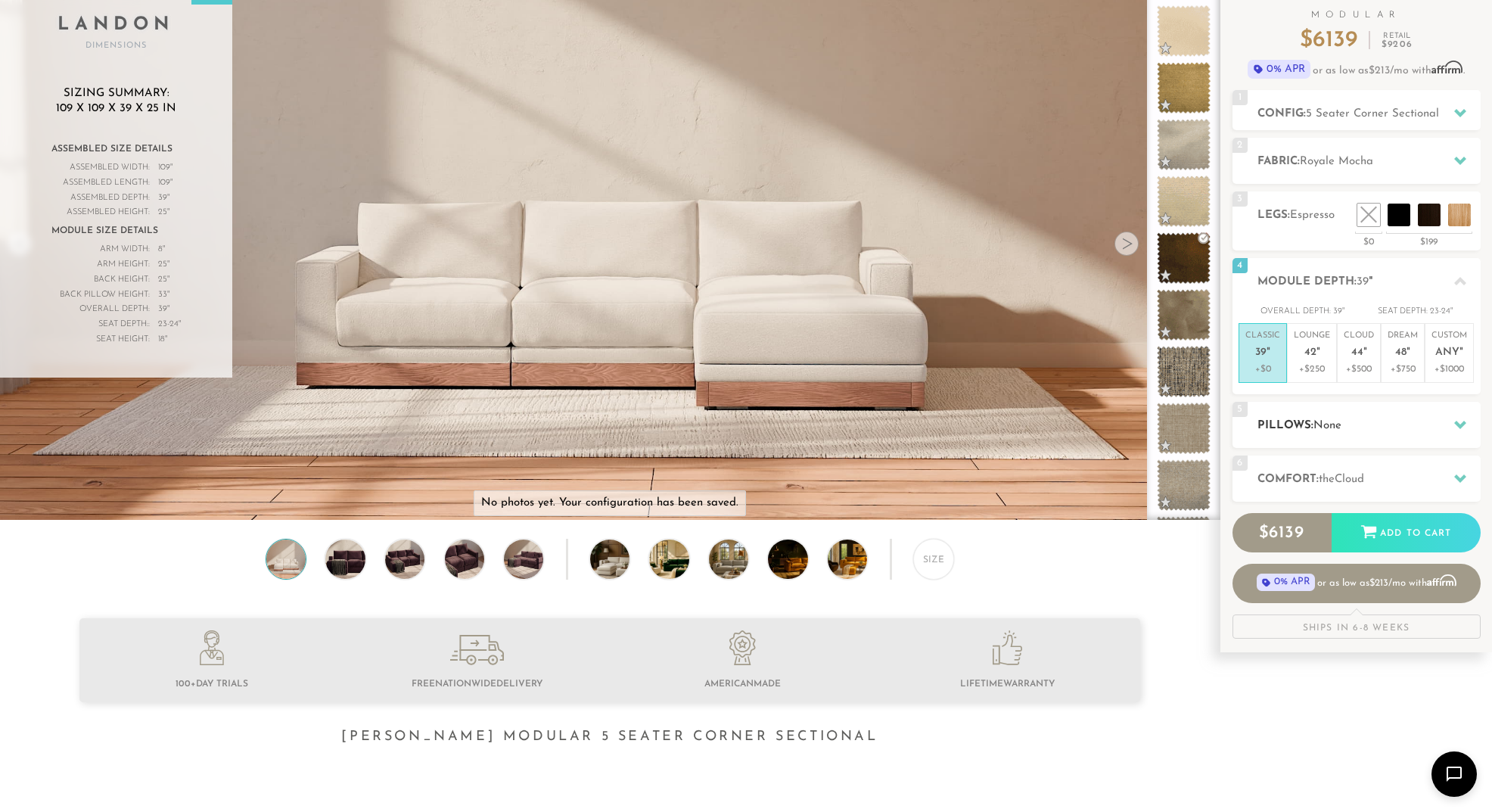
click at [1348, 426] on h2 "Pillows: None" at bounding box center [1369, 426] width 223 height 18
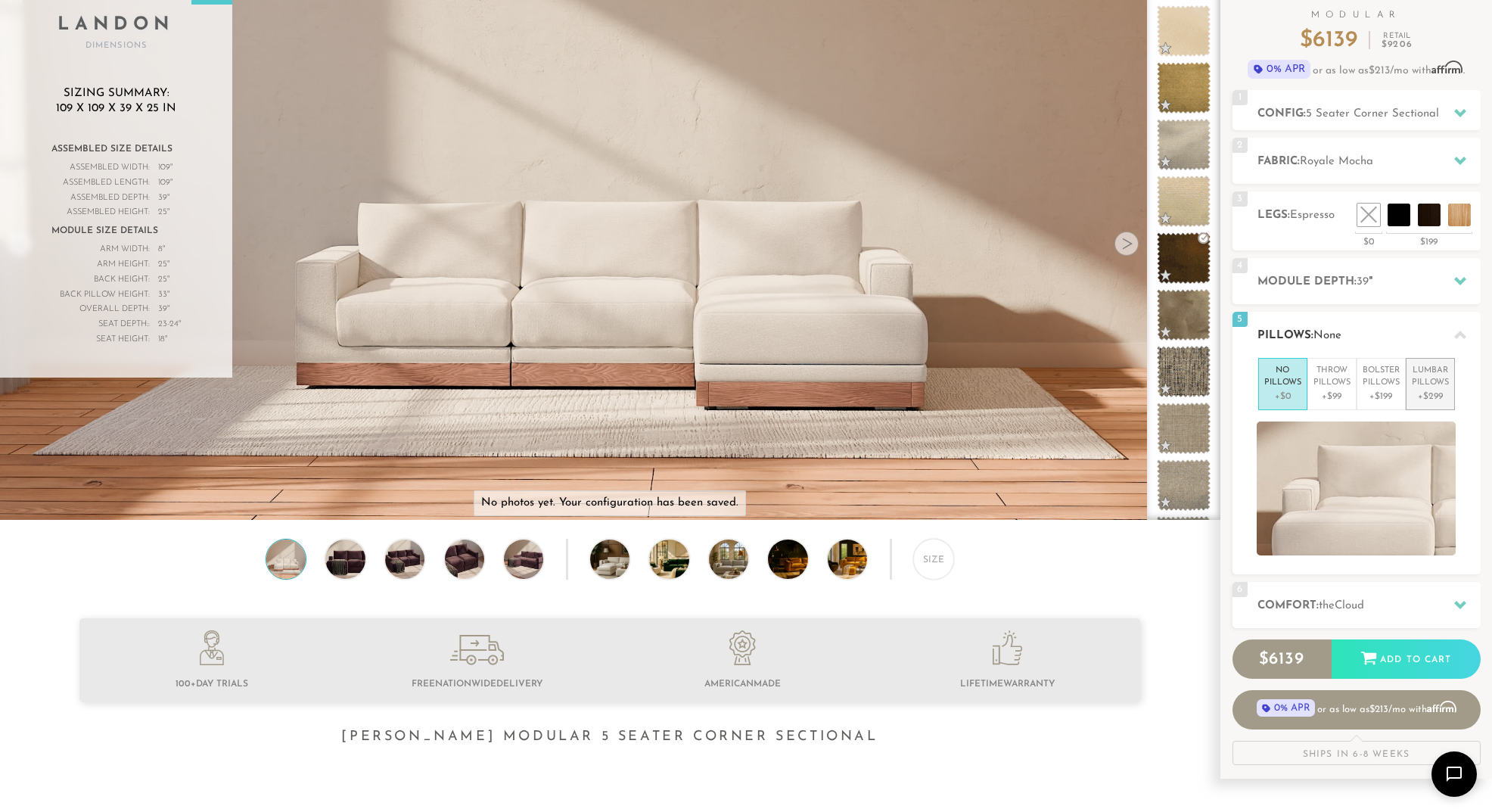
click at [1447, 373] on p "Lumbar Pillows" at bounding box center [1431, 377] width 37 height 25
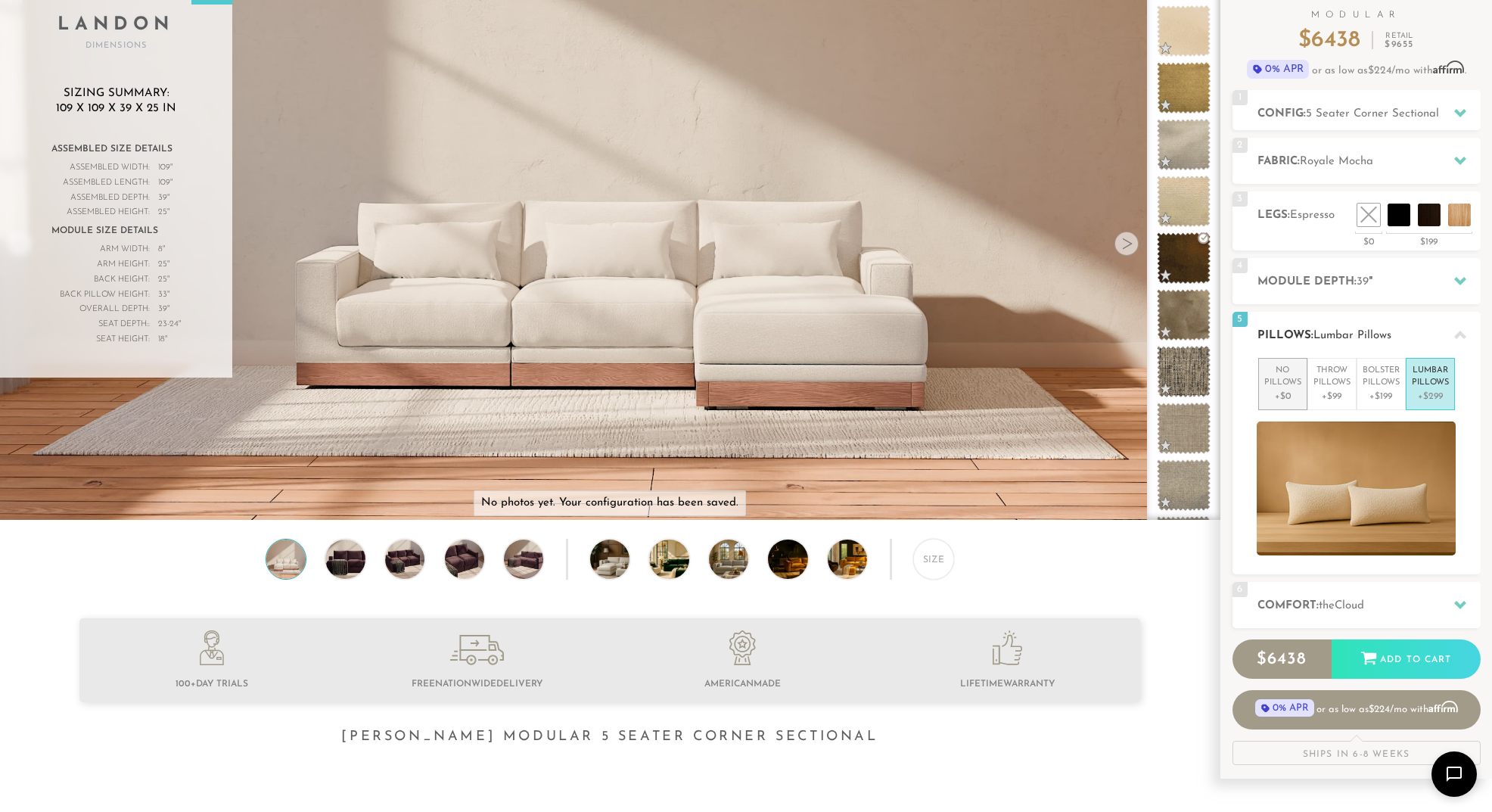
click at [1277, 386] on p "No Pillows" at bounding box center [1283, 377] width 37 height 25
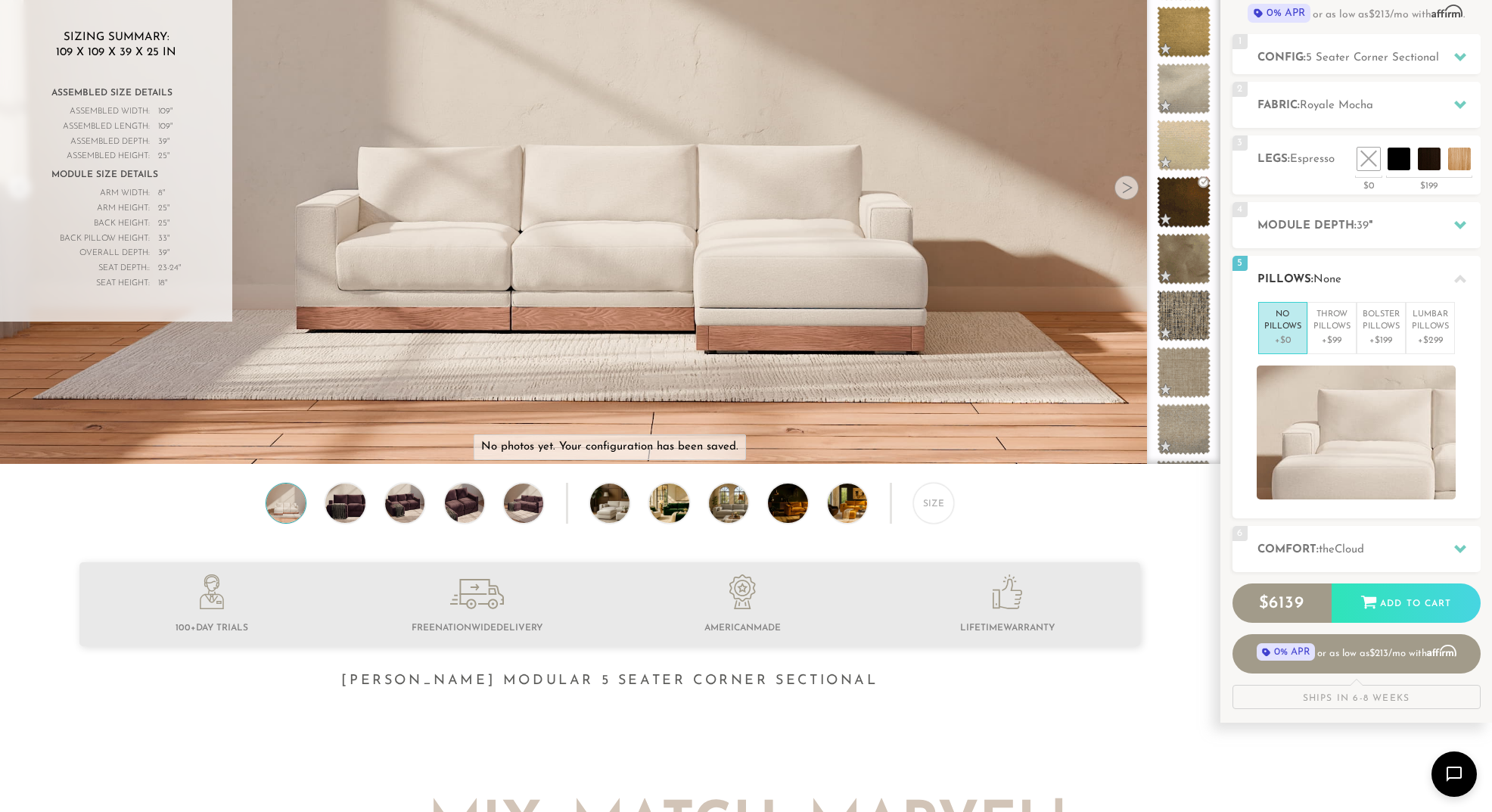
scroll to position [196, 0]
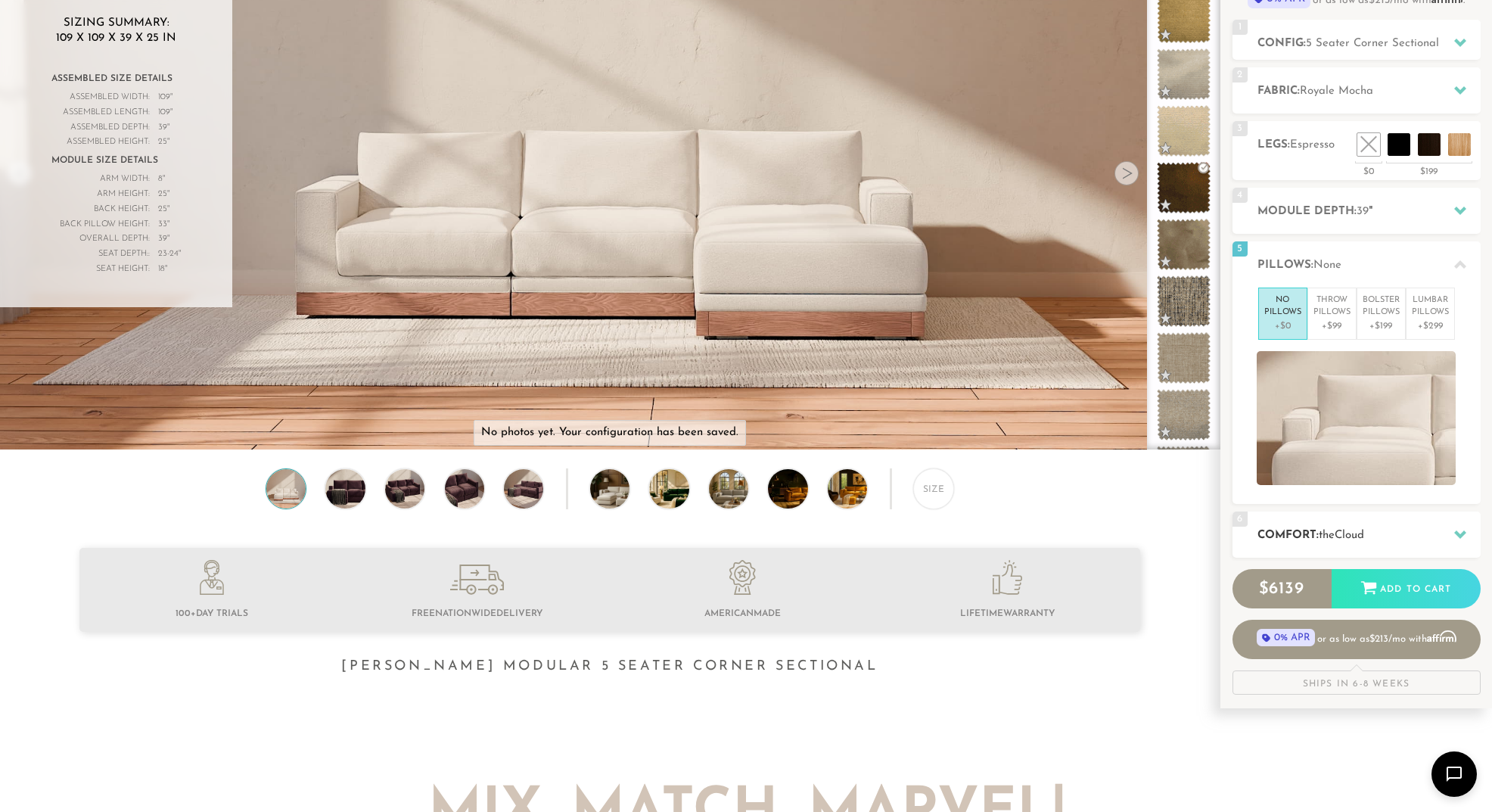
click at [1383, 521] on div "6 Comfort: the Cloud soft" at bounding box center [1357, 534] width 248 height 46
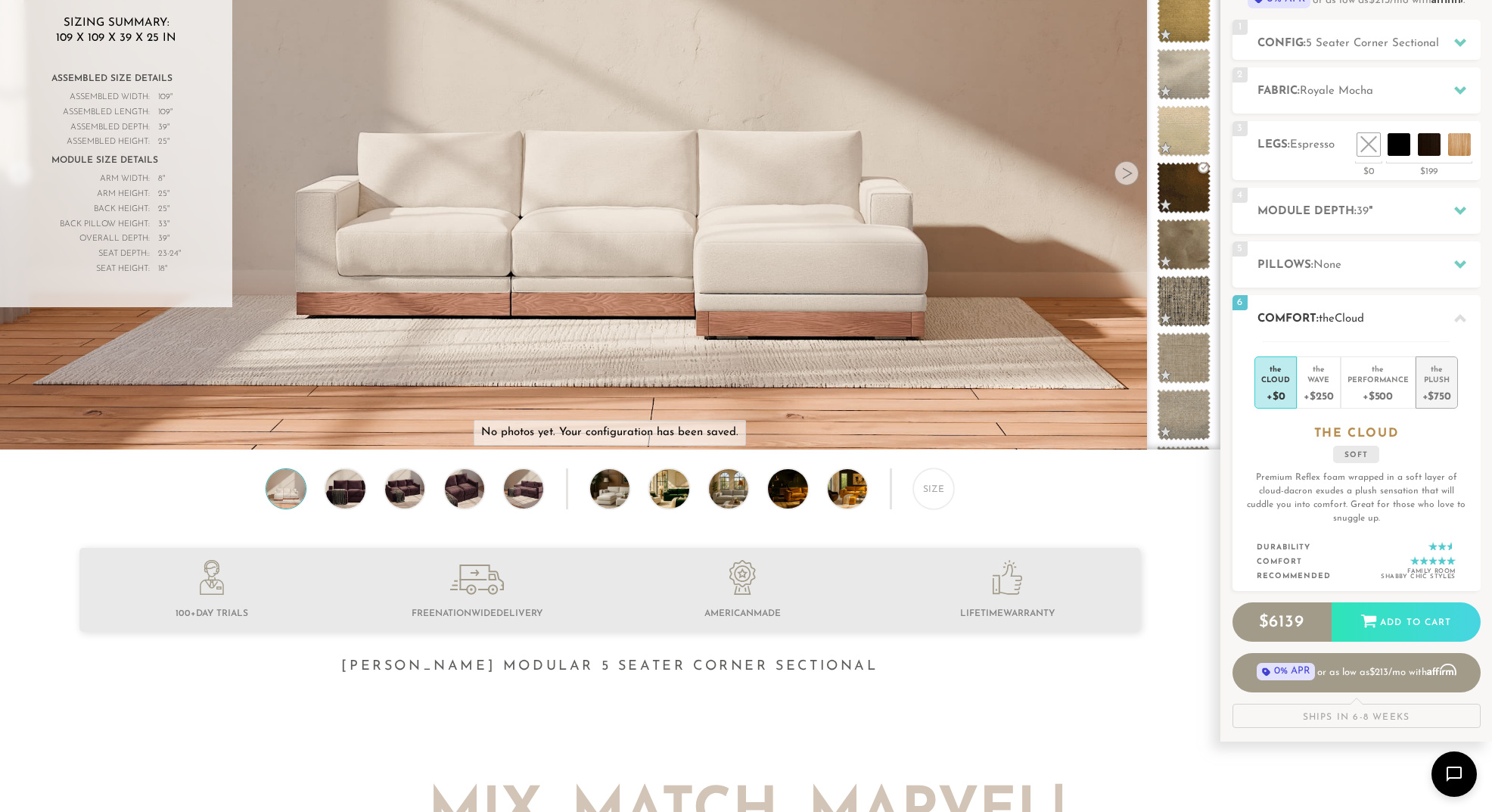
click at [1432, 396] on div "+$750" at bounding box center [1437, 395] width 29 height 22
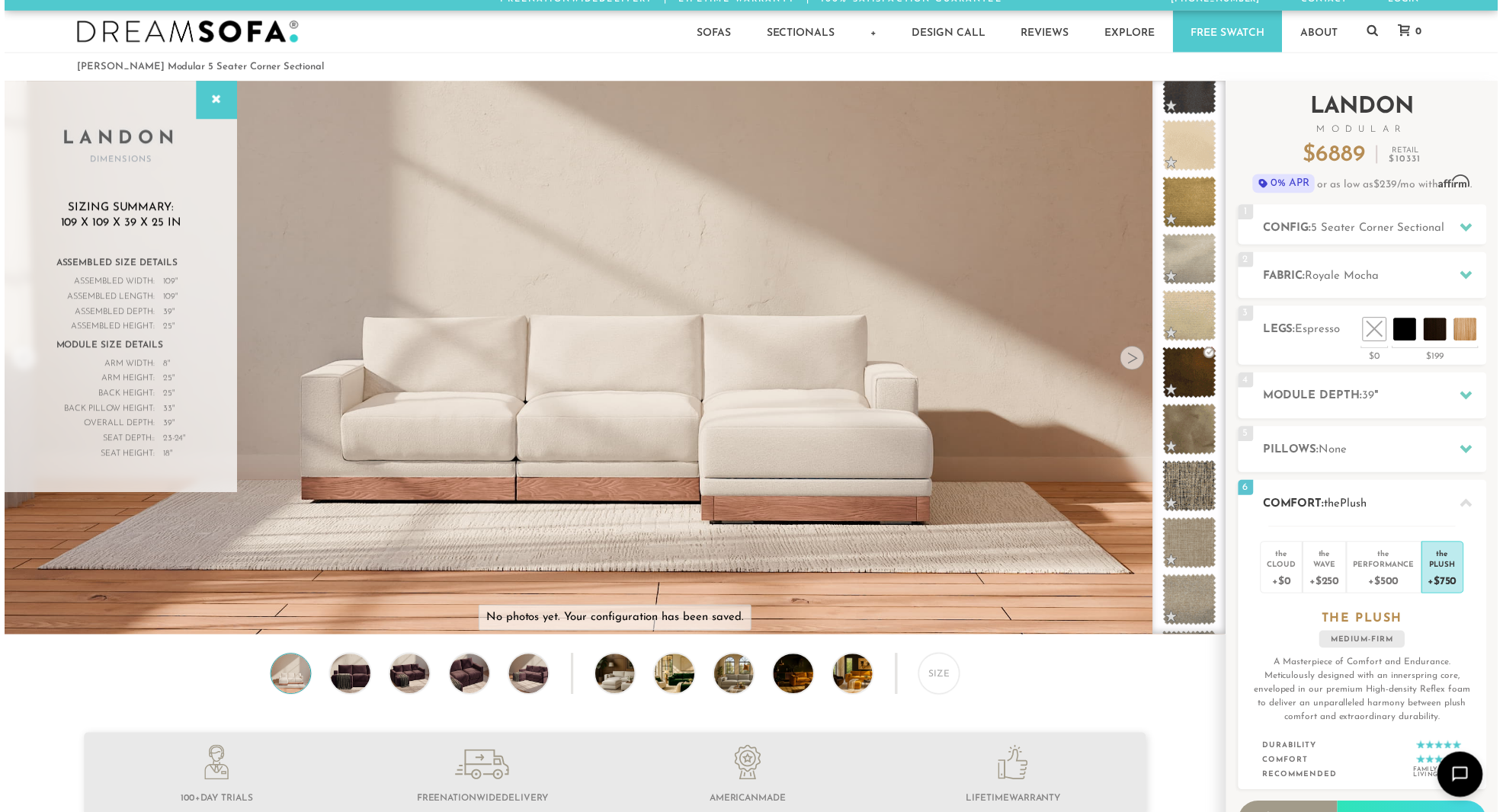
scroll to position [0, 0]
